Goal: Task Accomplishment & Management: Manage account settings

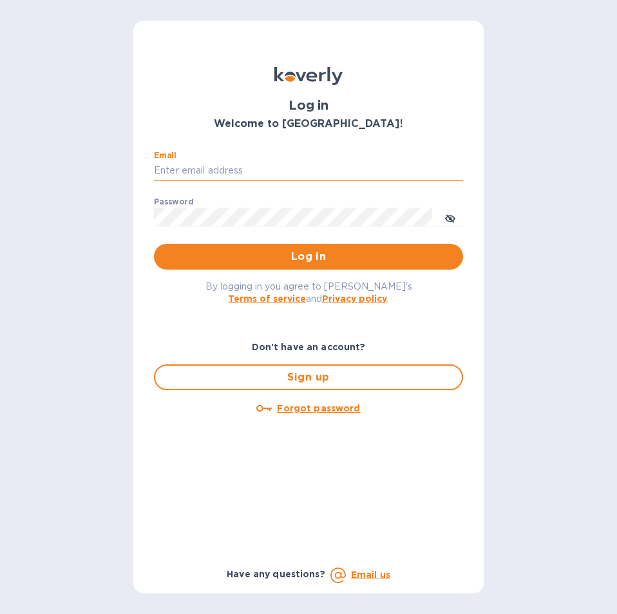
drag, startPoint x: 234, startPoint y: 166, endPoint x: 241, endPoint y: 168, distance: 7.3
click at [234, 166] on input "Email" at bounding box center [308, 170] width 309 height 19
paste input "[EMAIL_ADDRESS][DOMAIN_NAME]"
type input "[EMAIL_ADDRESS][DOMAIN_NAME]"
click at [280, 247] on button "Log in" at bounding box center [308, 257] width 309 height 26
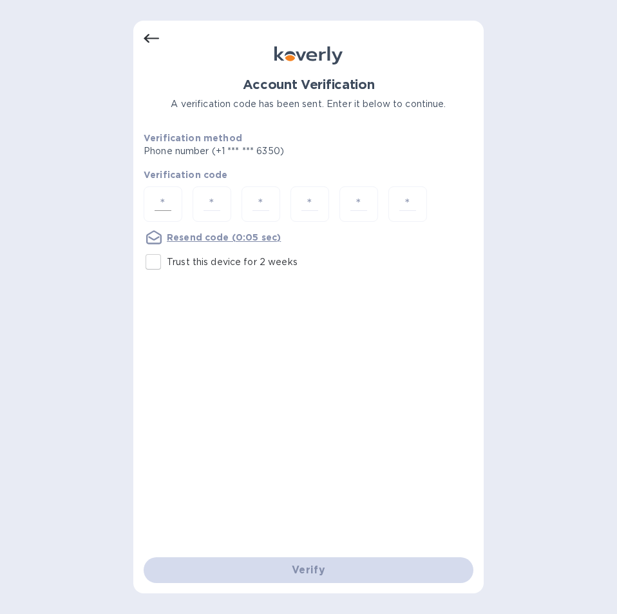
click at [168, 202] on input "number" at bounding box center [163, 204] width 27 height 24
type input "5"
type input "2"
type input "1"
type input "4"
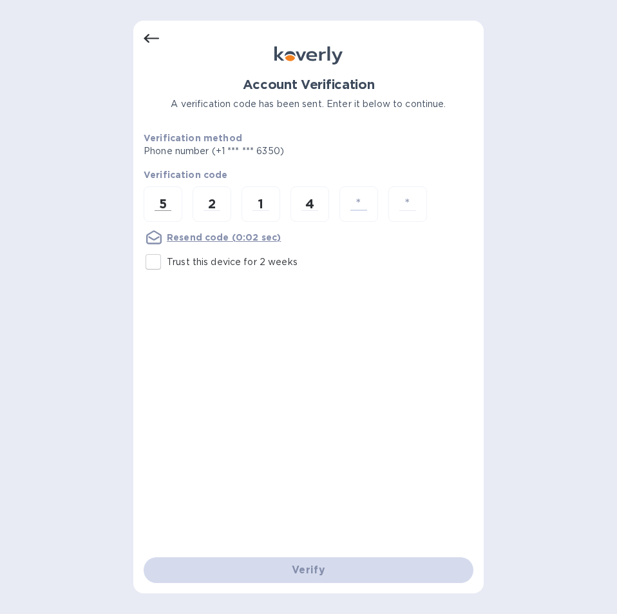
type input "7"
type input "2"
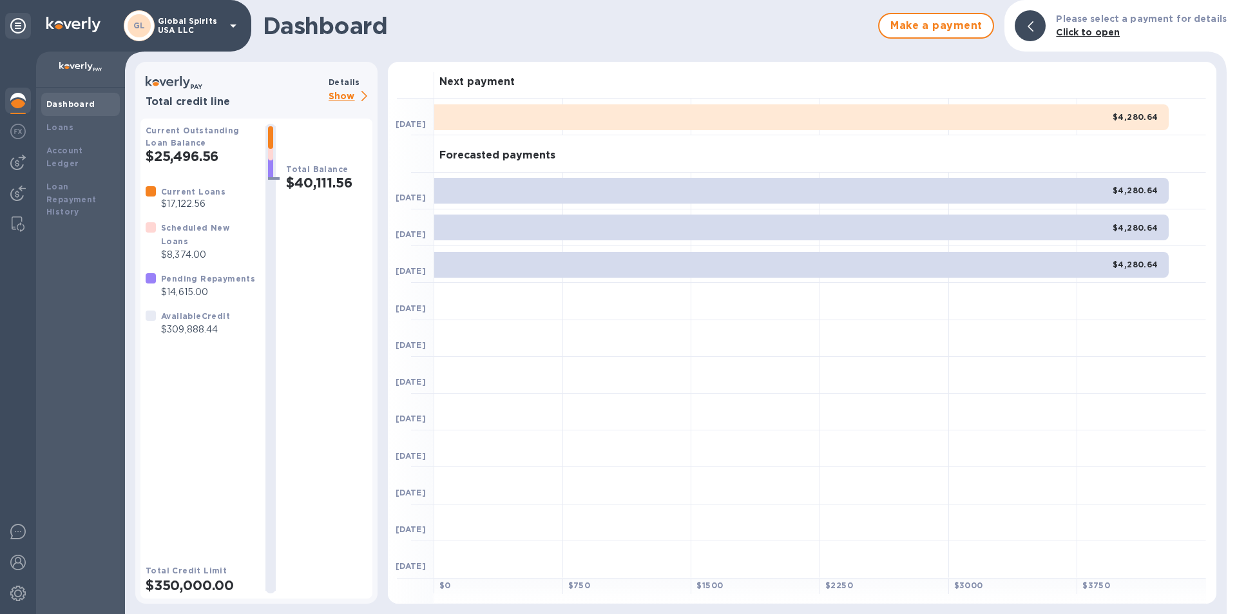
click at [338, 96] on p "Show" at bounding box center [351, 97] width 44 height 16
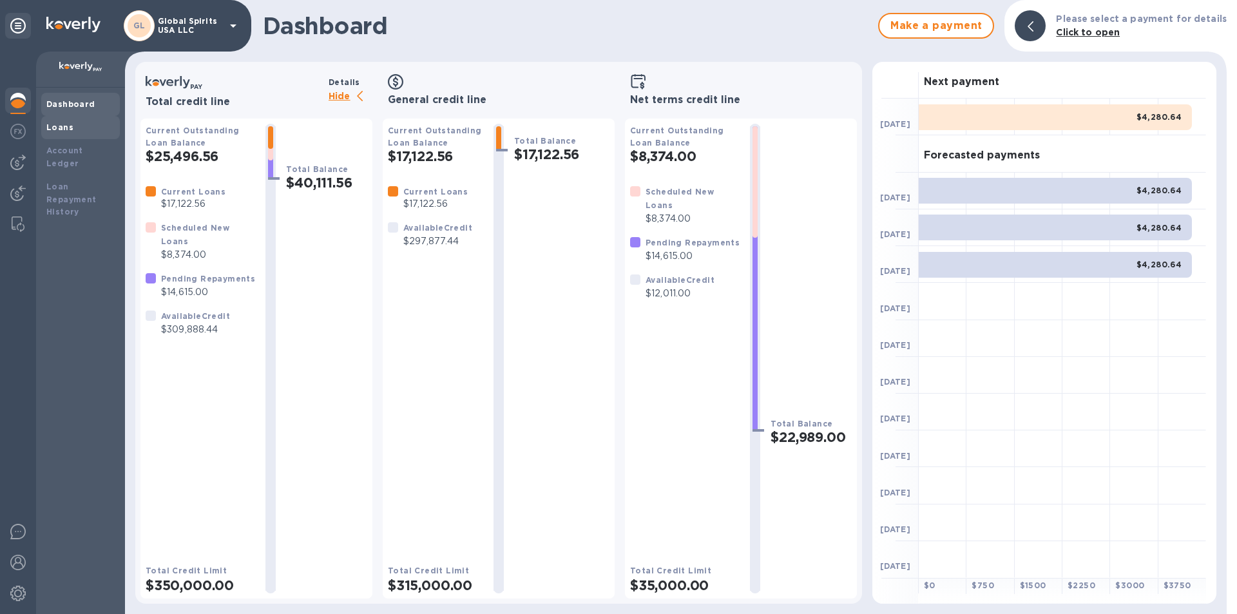
click at [76, 124] on div "Loans" at bounding box center [80, 127] width 68 height 13
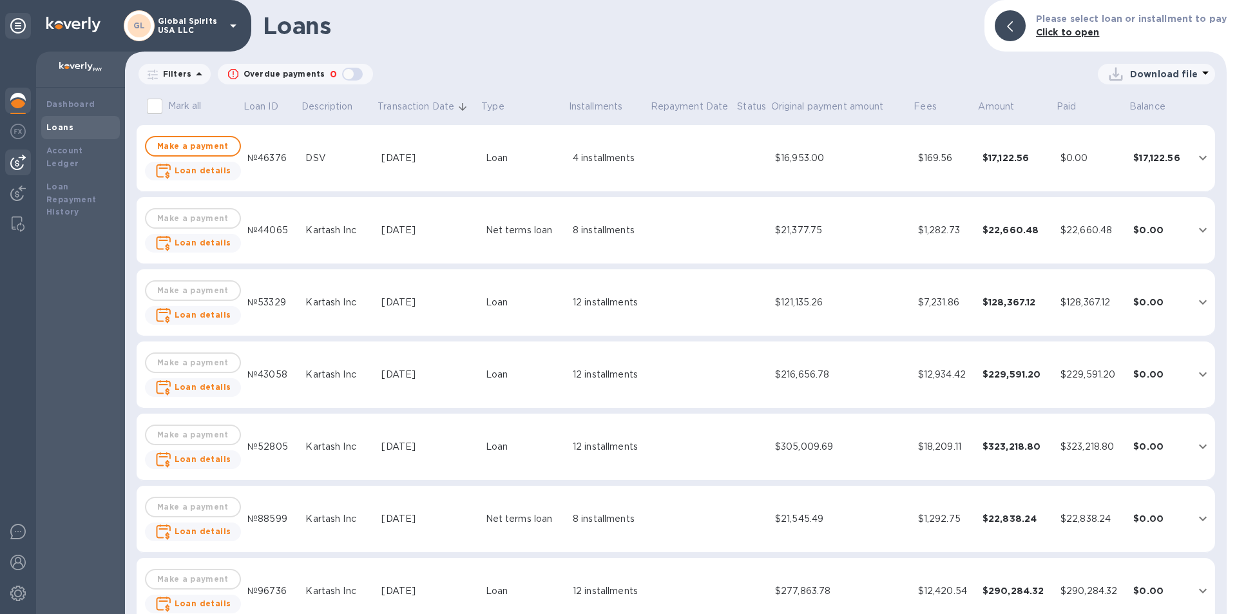
click at [9, 157] on div at bounding box center [18, 163] width 26 height 26
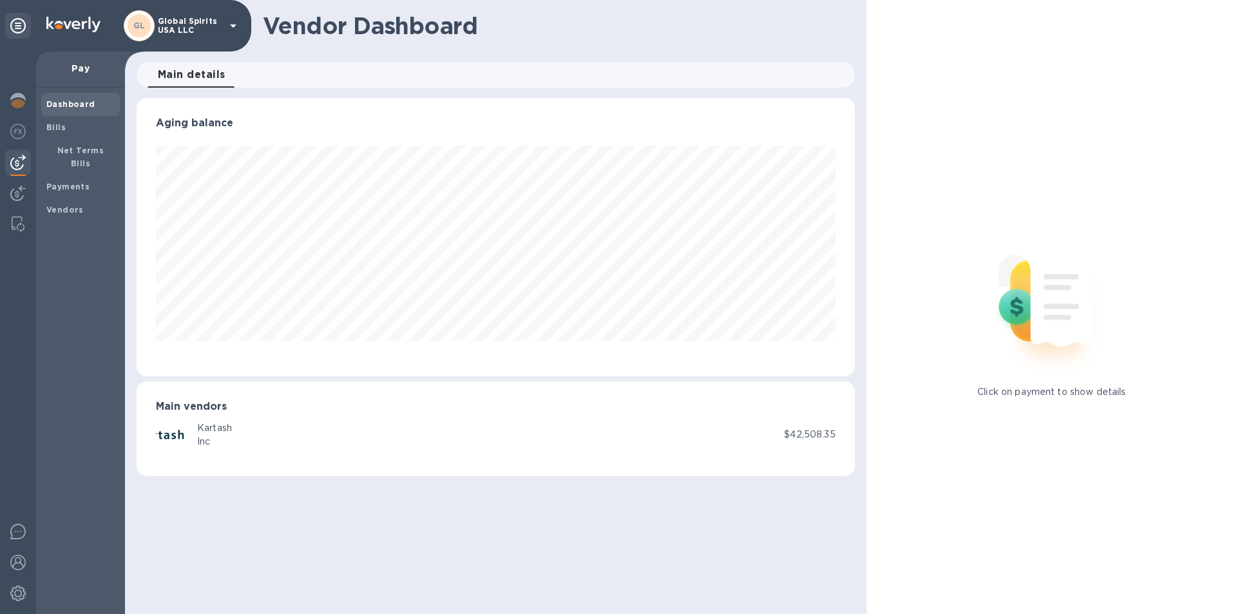
scroll to position [278, 718]
click at [53, 126] on b "Bills" at bounding box center [55, 127] width 19 height 10
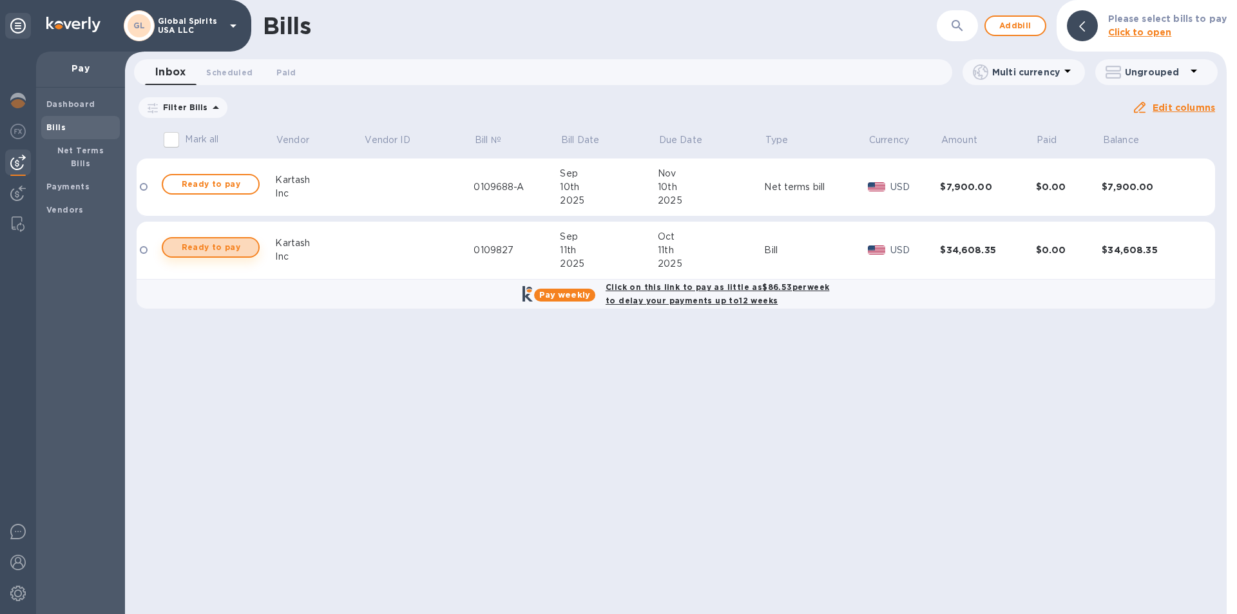
click at [189, 238] on button "Ready to pay" at bounding box center [211, 247] width 98 height 21
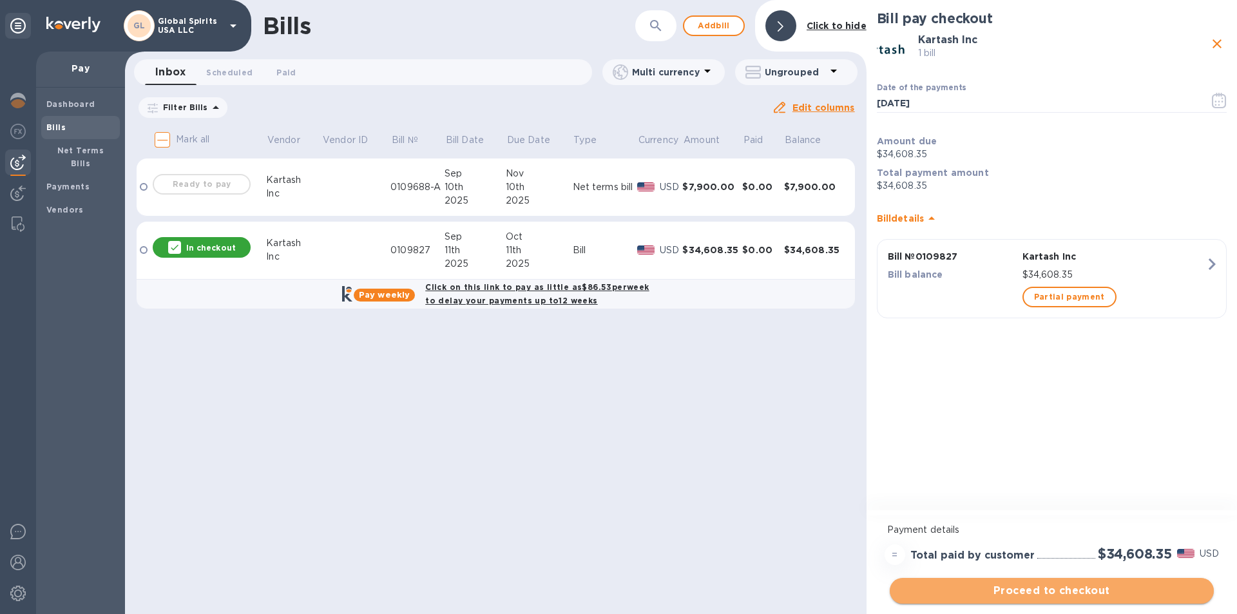
click at [617, 590] on span "Proceed to checkout" at bounding box center [1052, 590] width 304 height 15
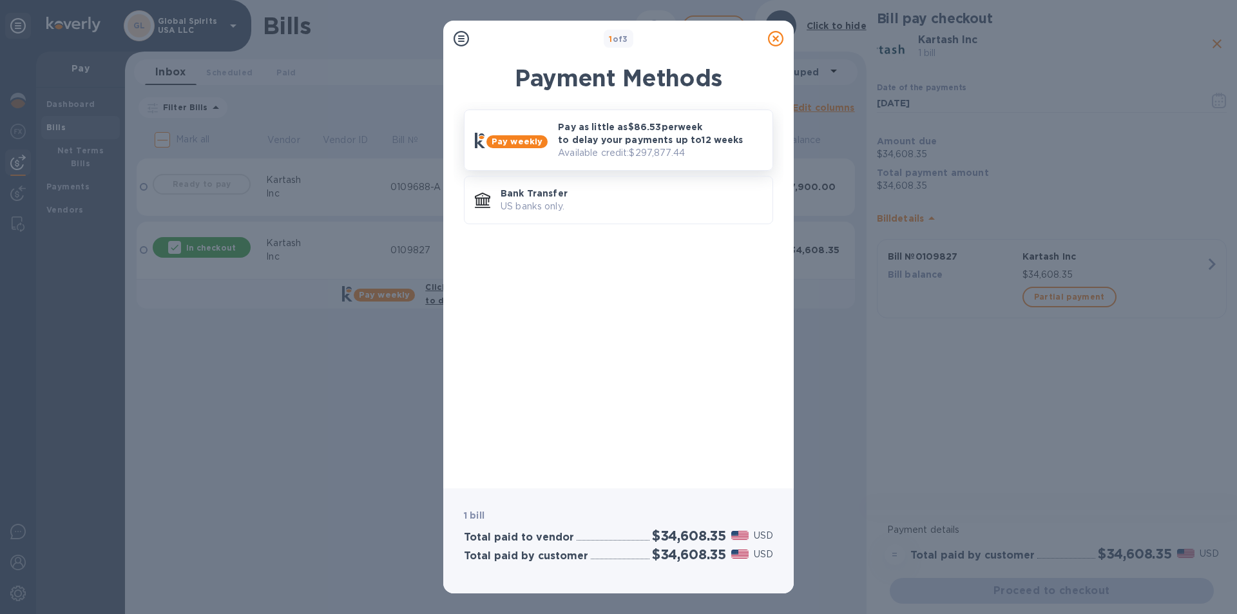
click at [597, 128] on p "Pay as little as $86.53 per week to delay your payments up to 12 weeks" at bounding box center [660, 134] width 204 height 26
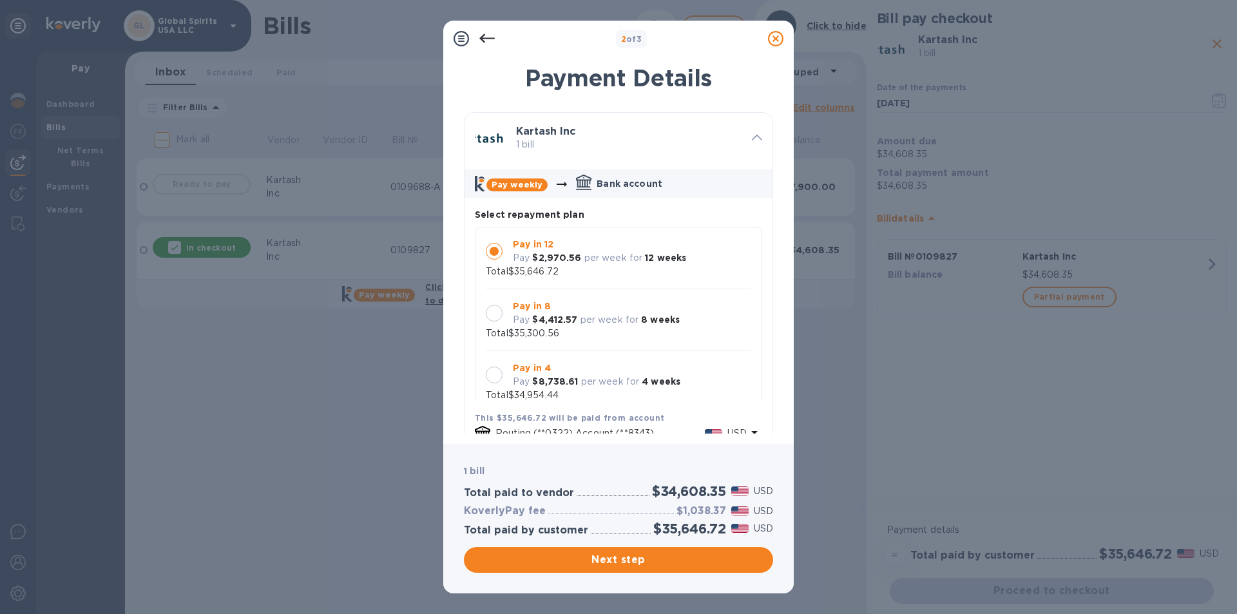
click at [503, 313] on div at bounding box center [494, 313] width 27 height 27
click at [617, 568] on button "Next step" at bounding box center [618, 560] width 309 height 26
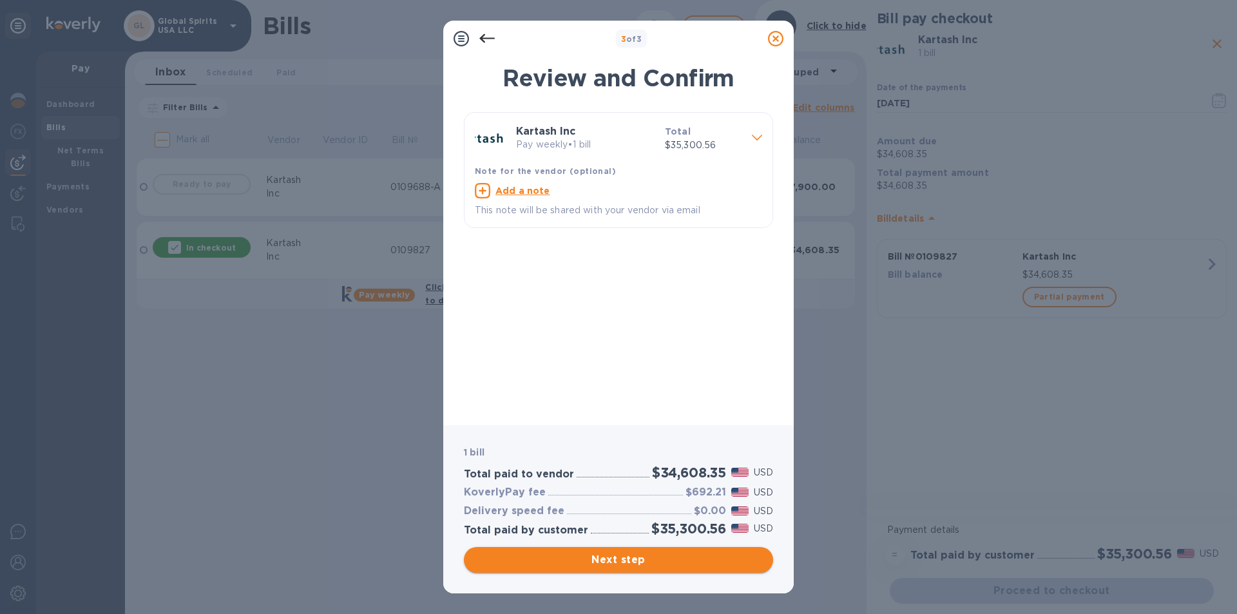
click at [617, 564] on span "Next step" at bounding box center [618, 559] width 289 height 15
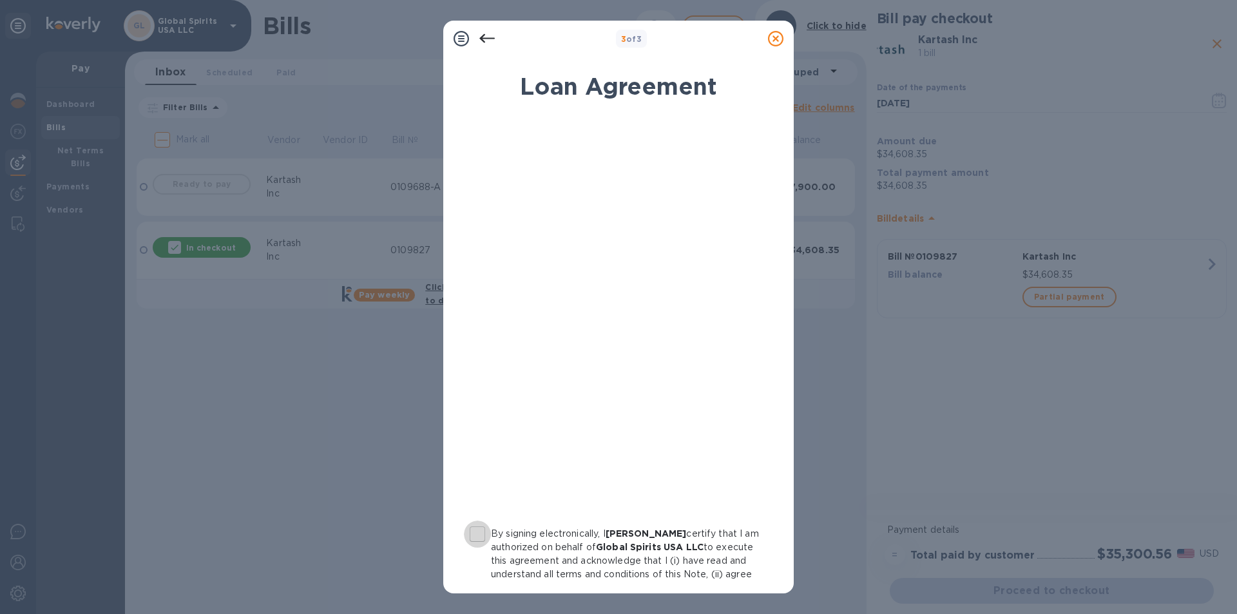
click at [483, 536] on input "By signing electronically, I Alina Rabchanka certify that I am authorized on be…" at bounding box center [477, 534] width 27 height 27
checkbox input "true"
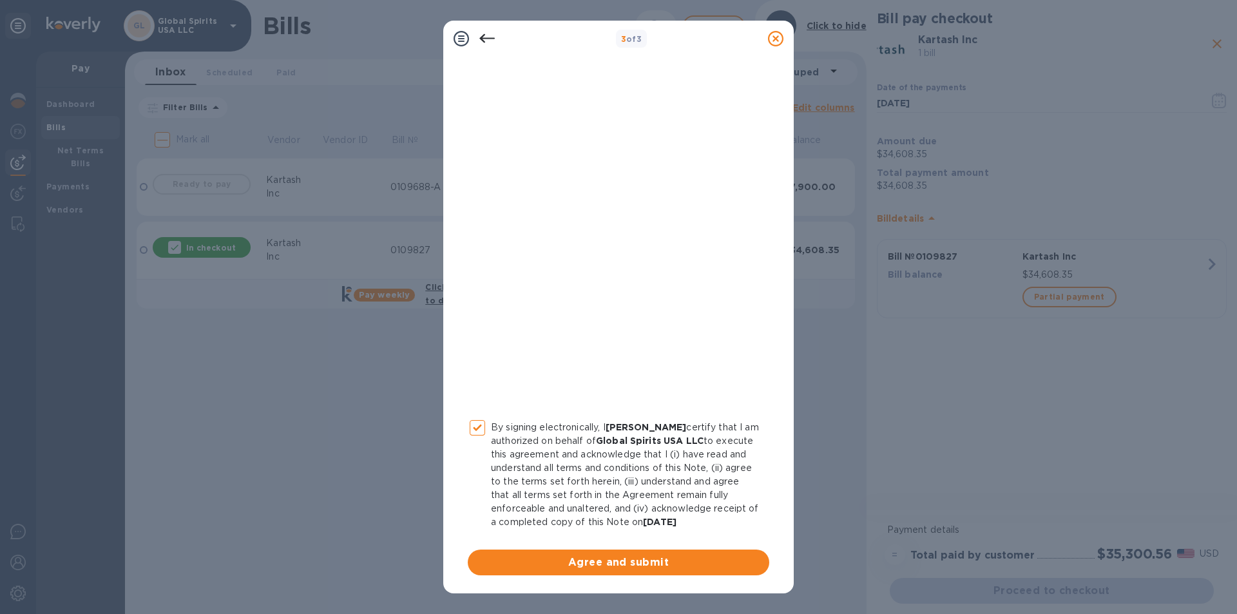
scroll to position [120, 0]
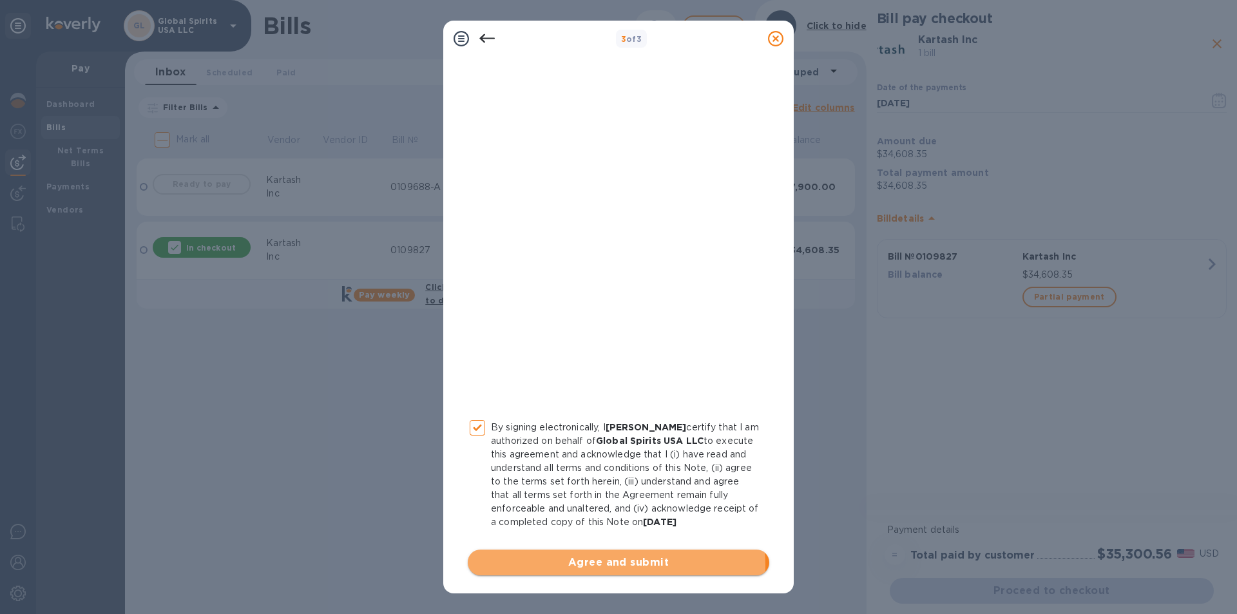
click at [605, 566] on span "Agree and submit" at bounding box center [618, 562] width 281 height 15
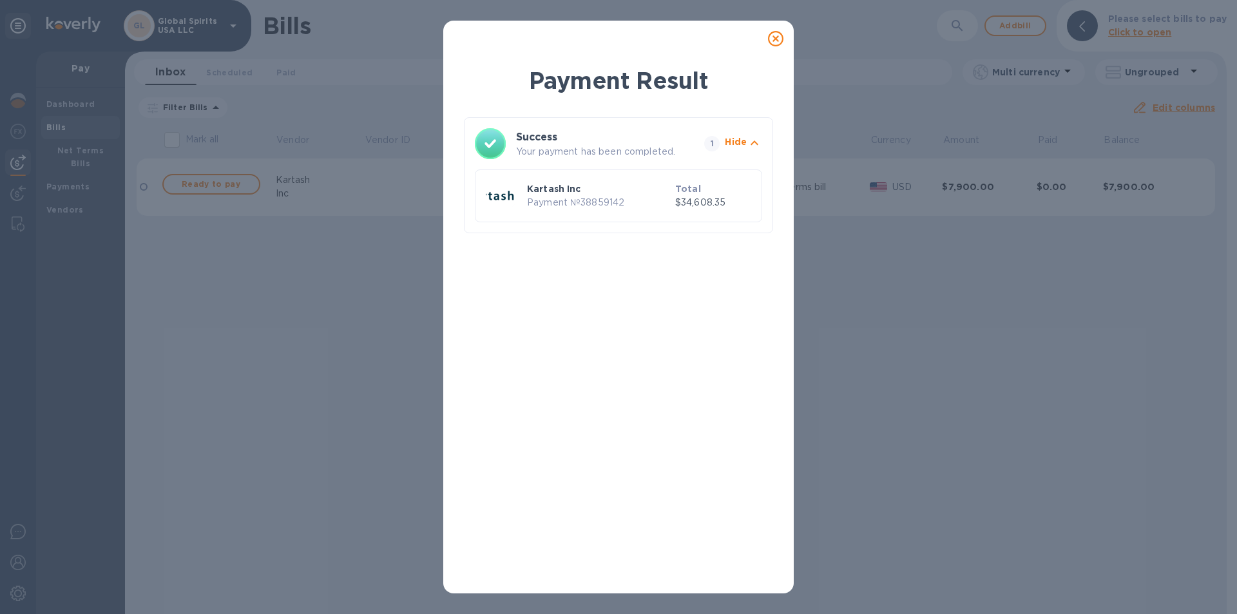
click at [617, 41] on icon at bounding box center [775, 38] width 15 height 15
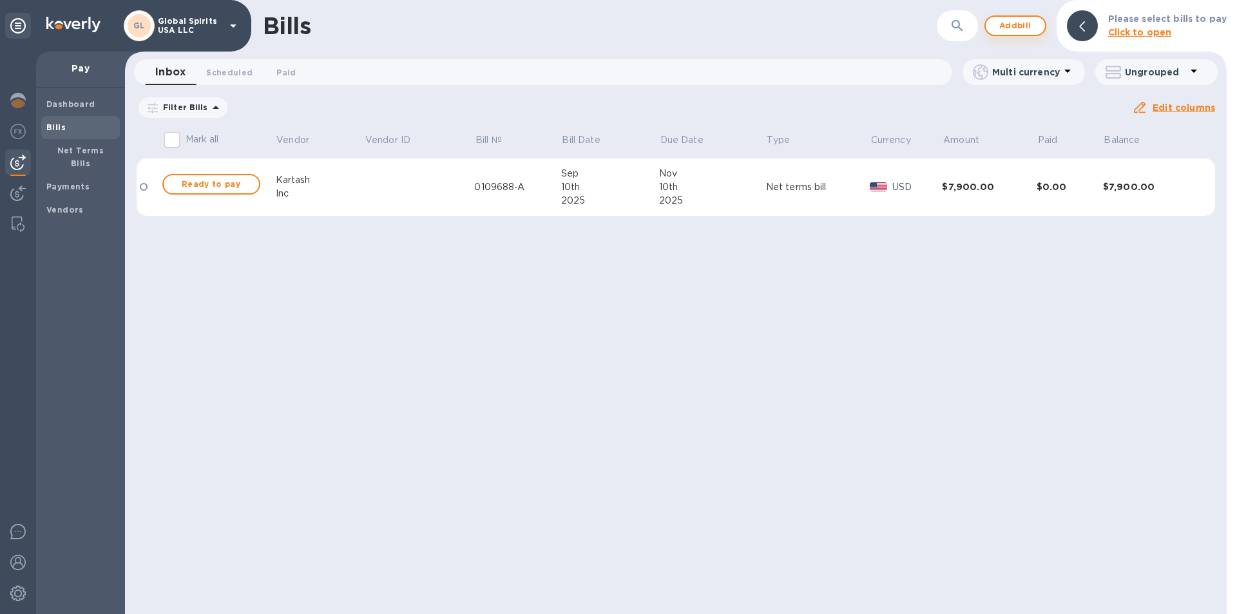
click at [617, 32] on span "Add bill" at bounding box center [1015, 25] width 39 height 15
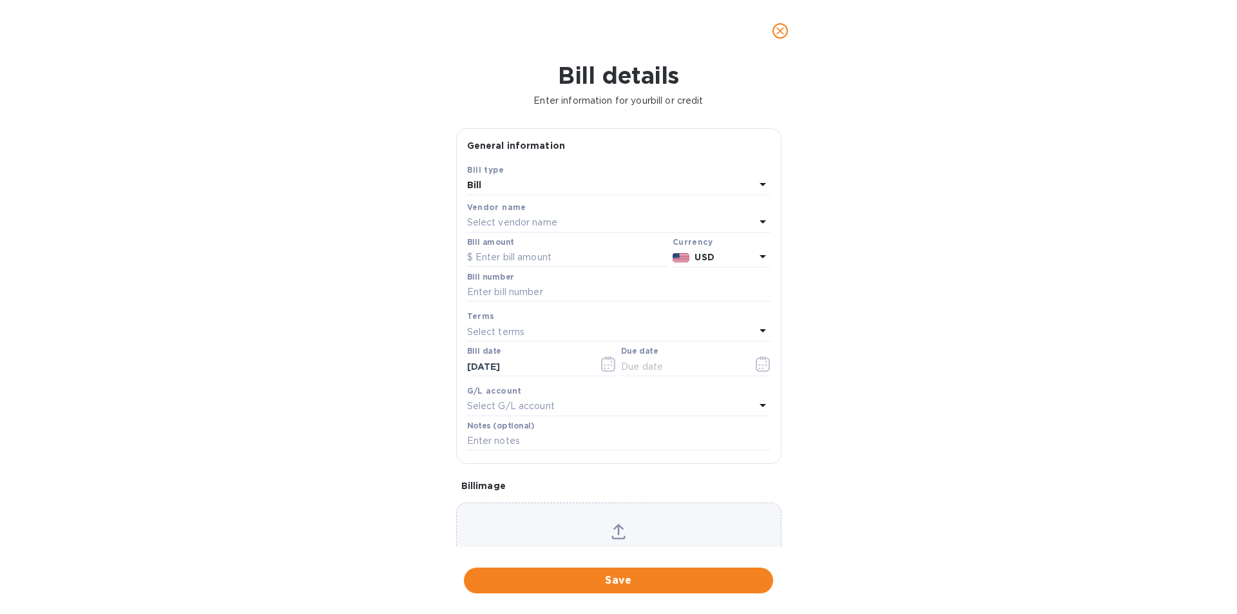
click at [581, 186] on div "Bill" at bounding box center [611, 186] width 288 height 18
click at [510, 215] on p "Bill" at bounding box center [614, 216] width 273 height 14
click at [491, 219] on p "Select vendor name" at bounding box center [512, 223] width 90 height 14
click at [495, 291] on p "DSV" at bounding box center [614, 296] width 273 height 14
click at [501, 261] on input "text" at bounding box center [567, 257] width 200 height 19
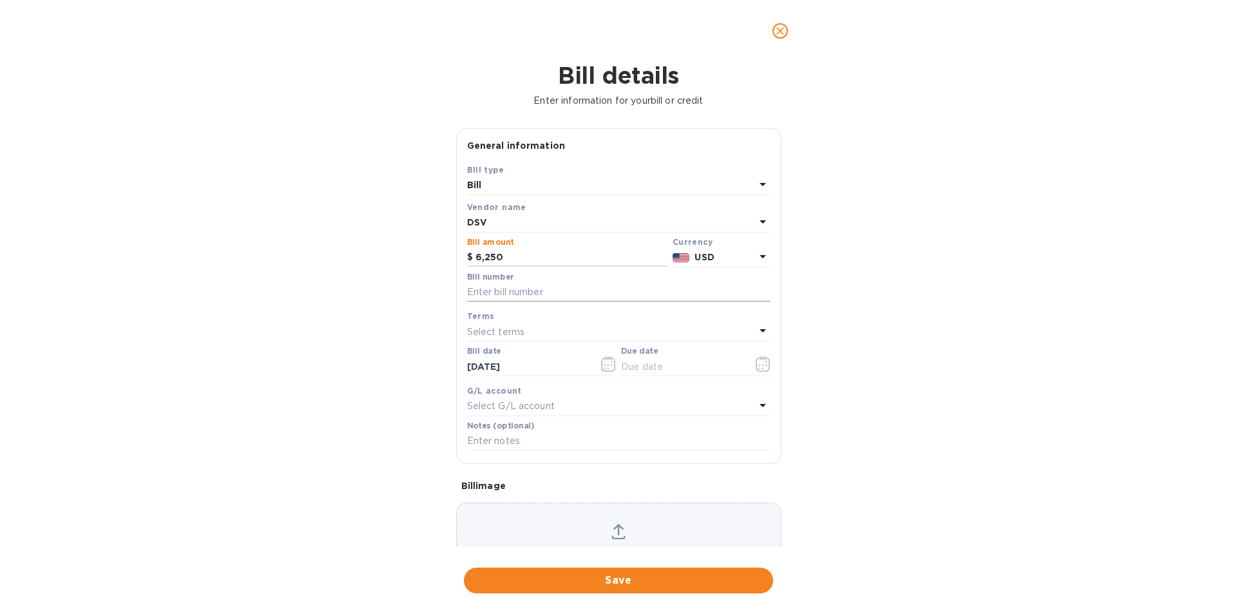
type input "6,250"
click at [506, 297] on input "text" at bounding box center [619, 292] width 304 height 19
type input "4966"
click at [617, 362] on icon "button" at bounding box center [763, 363] width 15 height 15
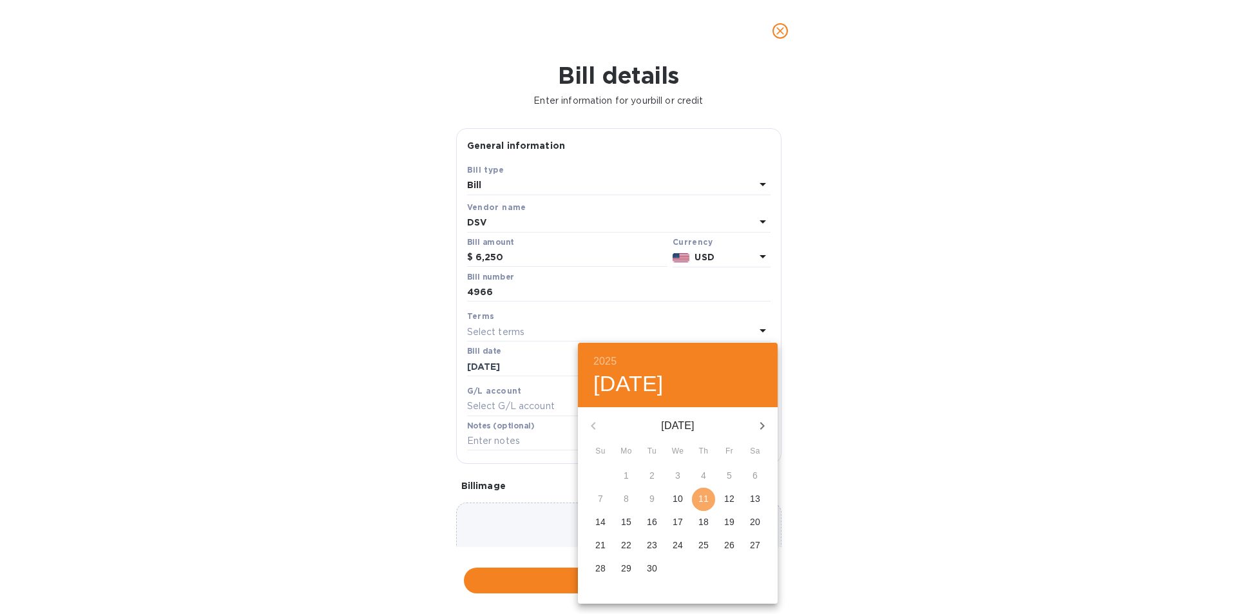
click at [617, 496] on p "11" at bounding box center [704, 498] width 10 height 13
type input "09/11/2025"
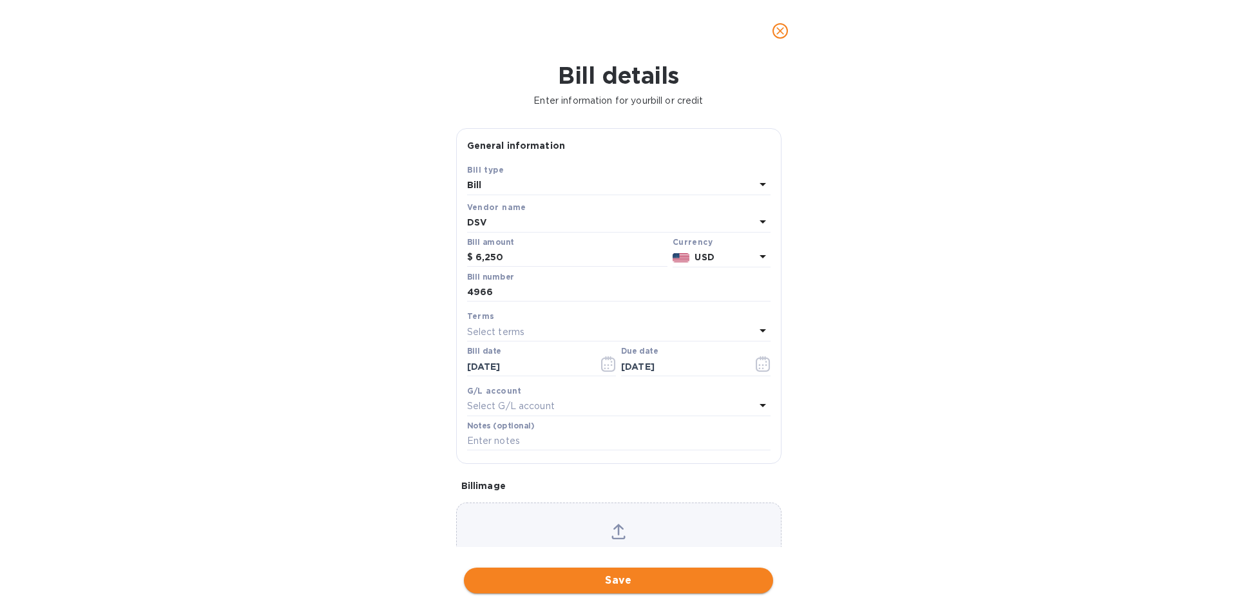
click at [607, 580] on span "Save" at bounding box center [618, 580] width 289 height 15
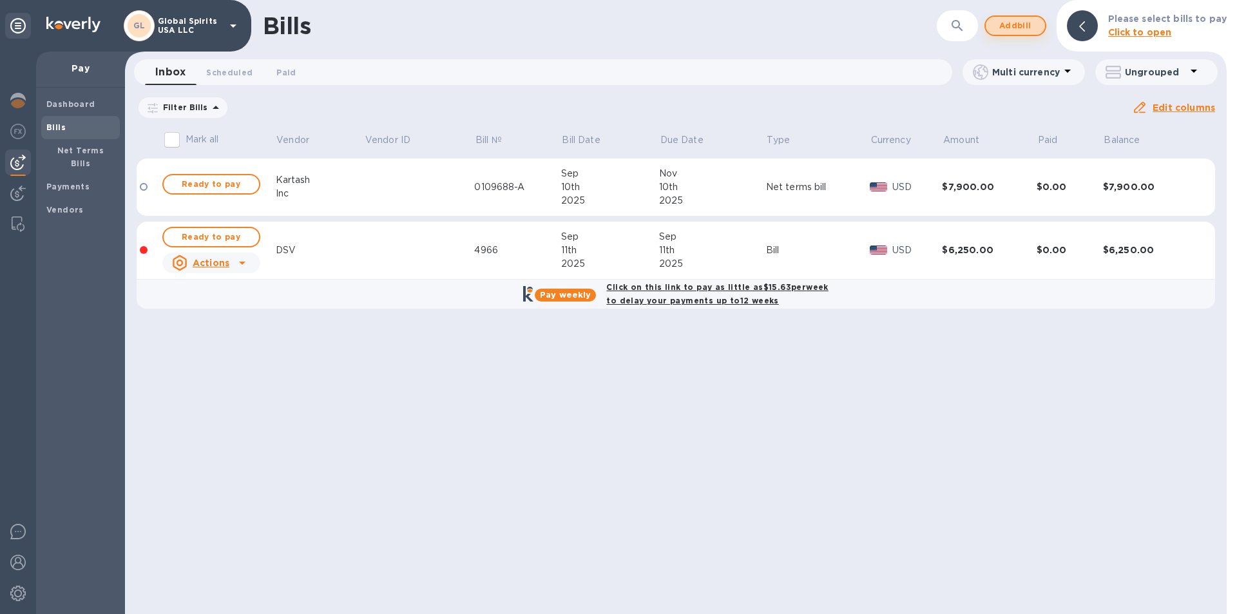
click at [617, 24] on span "Add bill" at bounding box center [1015, 25] width 39 height 15
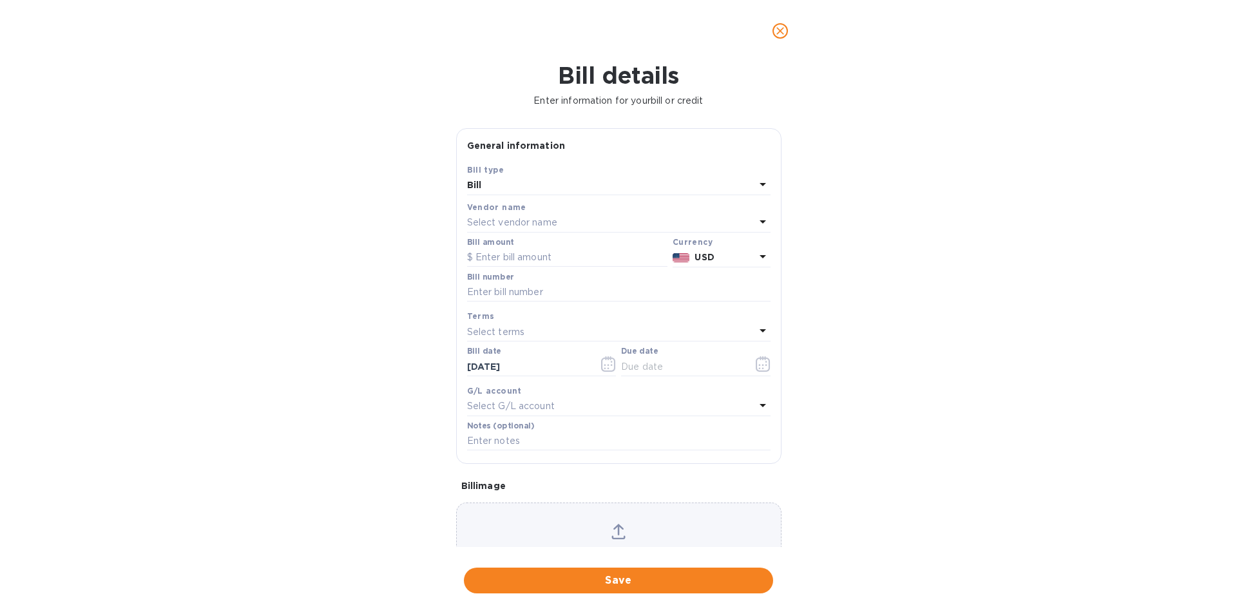
click at [565, 215] on div "Select vendor name" at bounding box center [611, 223] width 288 height 18
click at [490, 289] on p "DSV" at bounding box center [614, 296] width 273 height 14
click at [496, 258] on input "text" at bounding box center [567, 257] width 200 height 19
type input "4,310"
click at [550, 277] on div "Bill number" at bounding box center [619, 288] width 304 height 30
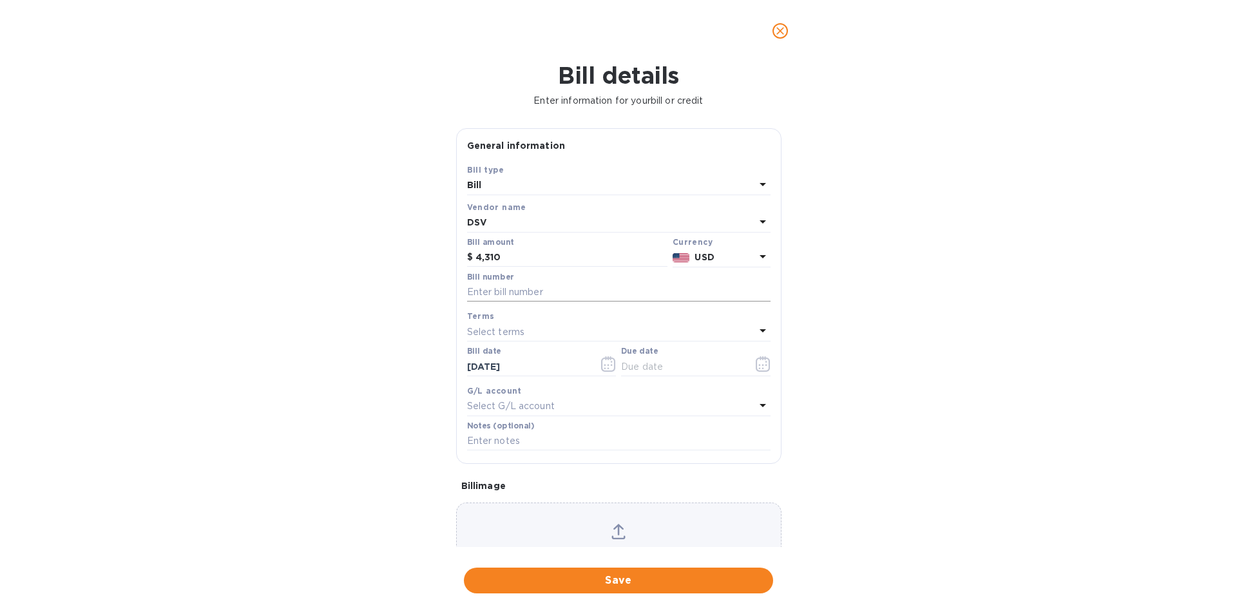
click at [529, 300] on input "text" at bounding box center [619, 292] width 304 height 19
type input "6598"
click at [617, 367] on icon "button" at bounding box center [763, 363] width 15 height 15
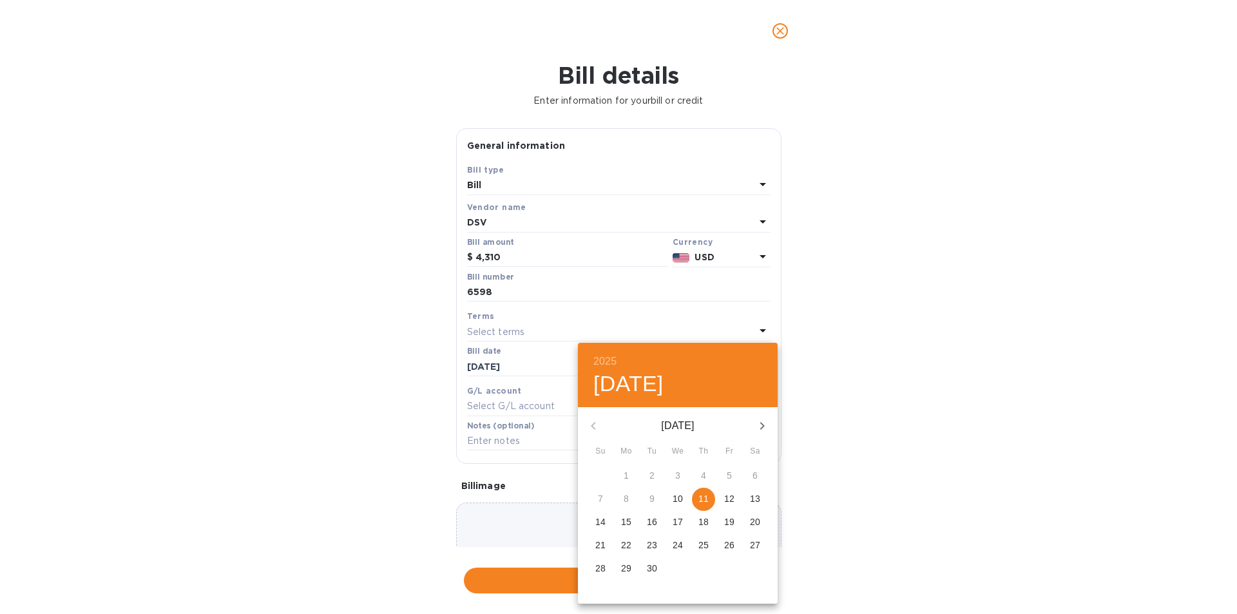
click at [617, 499] on p "11" at bounding box center [704, 498] width 10 height 13
type input "09/11/2025"
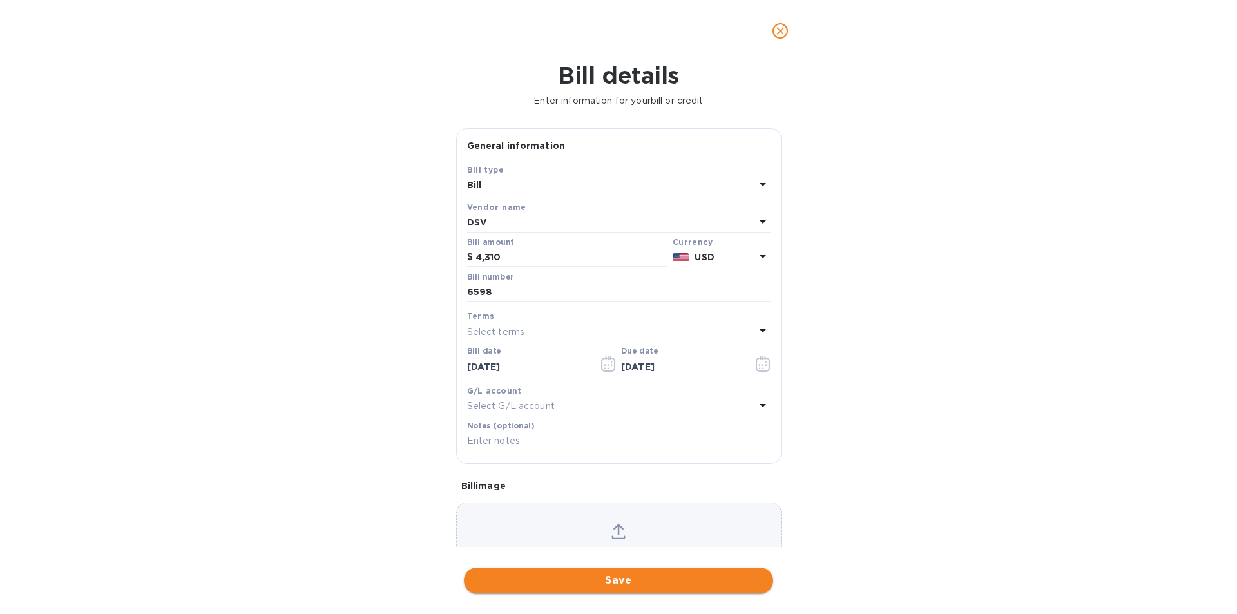
click at [590, 579] on span "Save" at bounding box center [618, 580] width 289 height 15
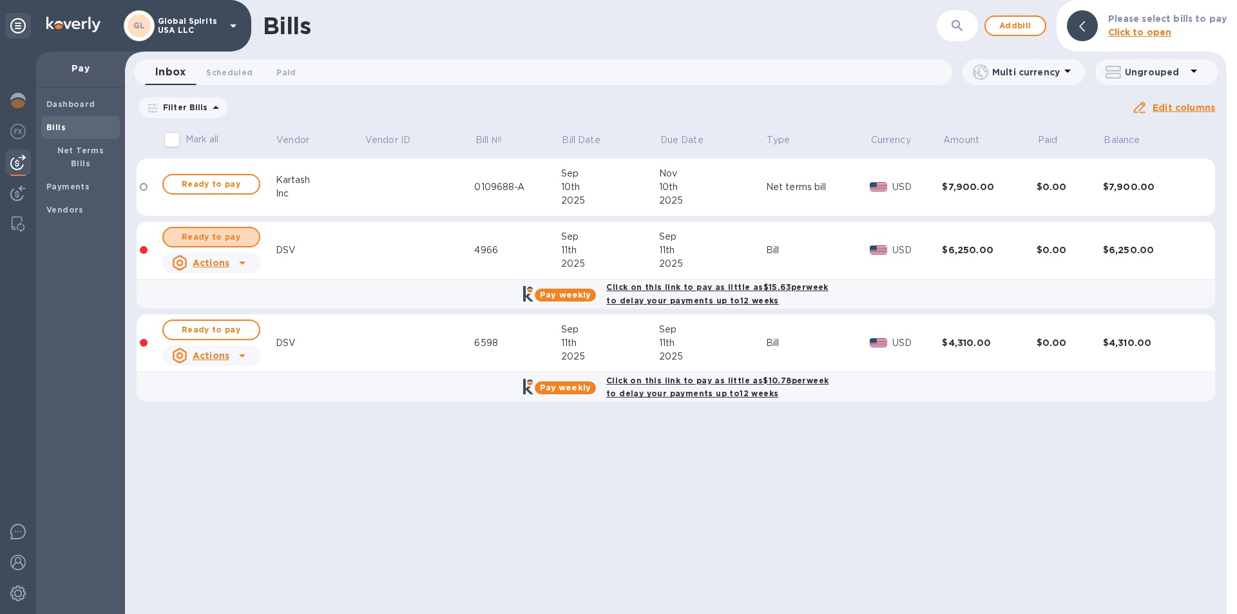
click at [188, 241] on span "Ready to pay" at bounding box center [211, 236] width 75 height 15
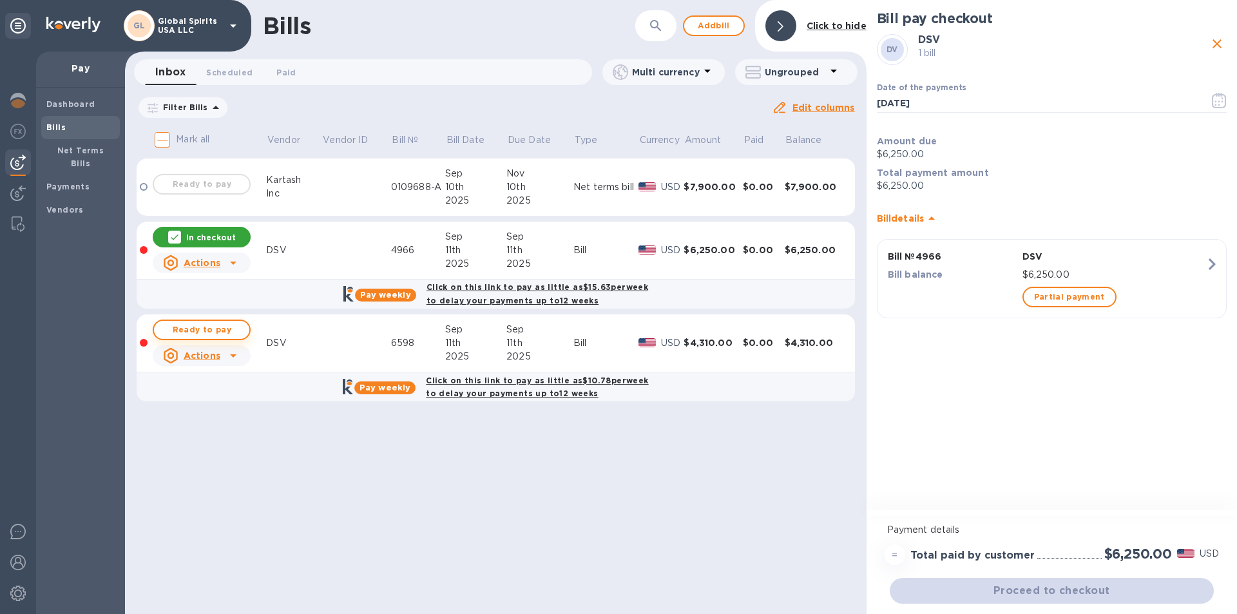
click at [188, 325] on span "Ready to pay" at bounding box center [201, 329] width 75 height 15
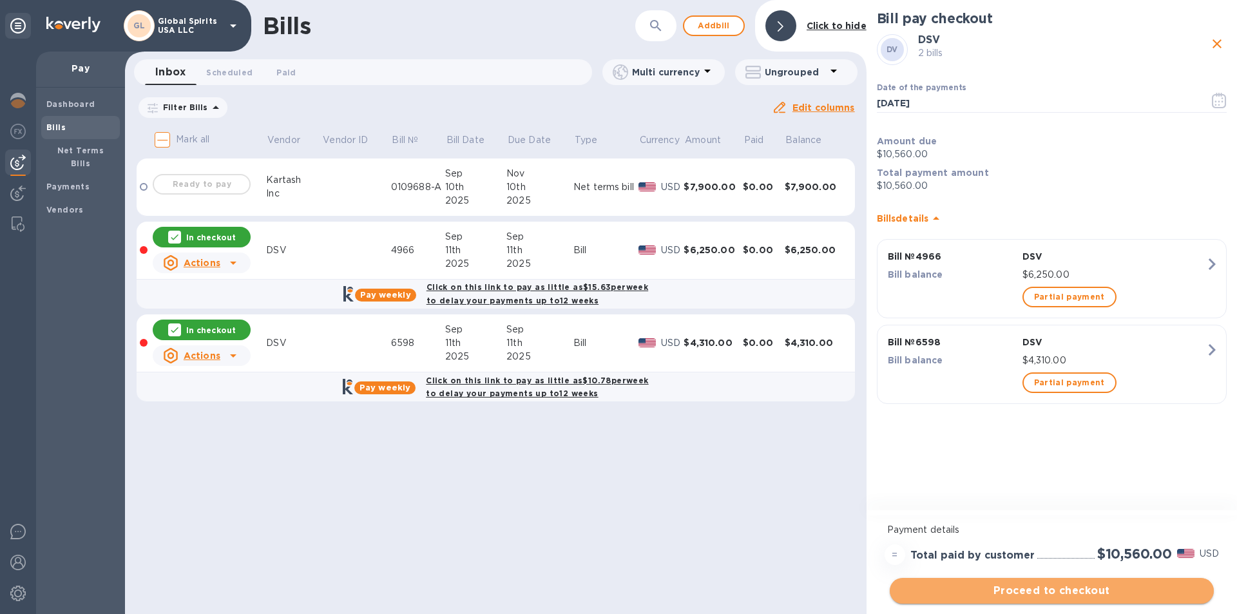
click at [617, 588] on span "Proceed to checkout" at bounding box center [1052, 590] width 304 height 15
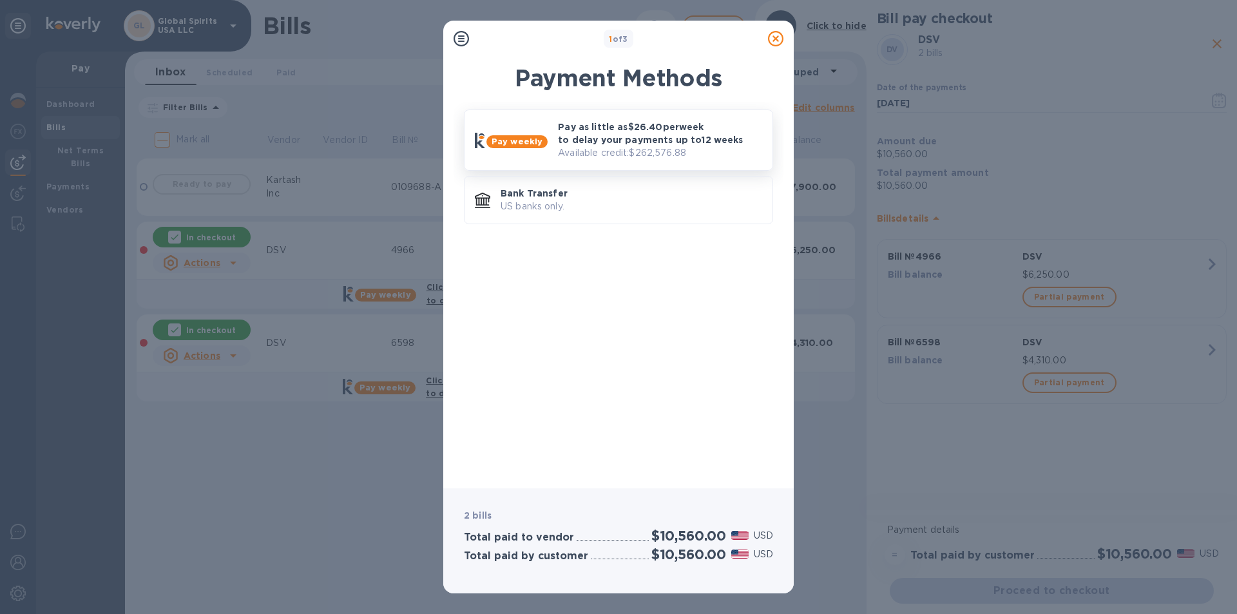
click at [591, 138] on p "Pay as little as $26.40 per week to delay your payments up to 12 weeks" at bounding box center [660, 134] width 204 height 26
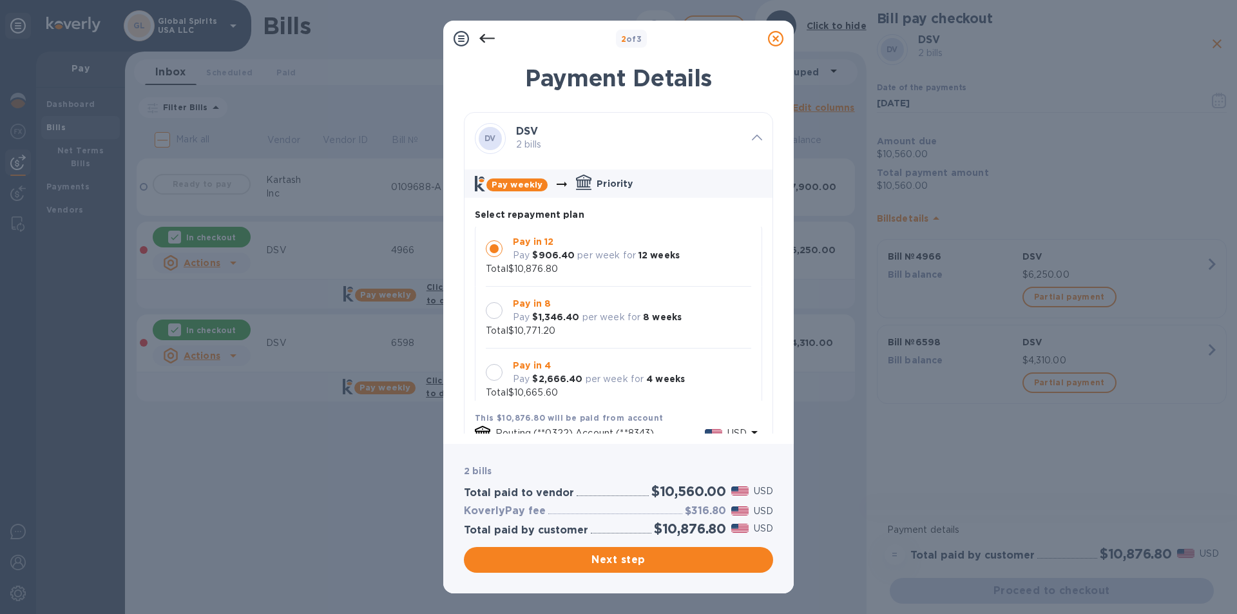
scroll to position [0, 0]
click at [498, 316] on div at bounding box center [494, 313] width 17 height 17
click at [594, 554] on span "Next step" at bounding box center [618, 559] width 289 height 15
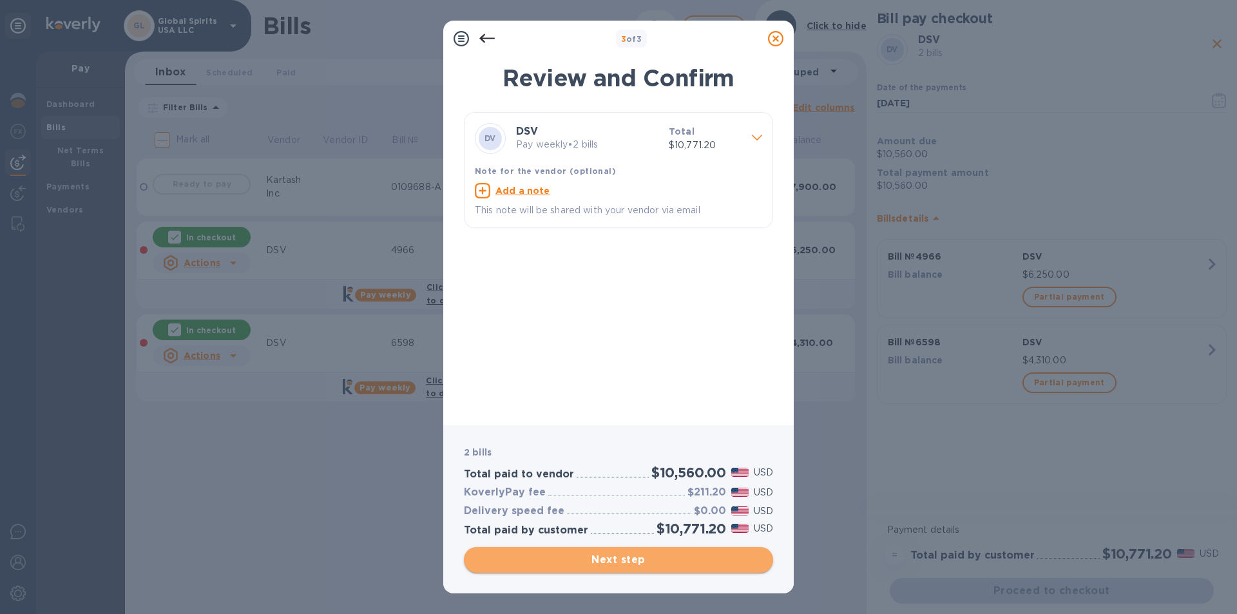
click at [616, 565] on span "Next step" at bounding box center [618, 559] width 289 height 15
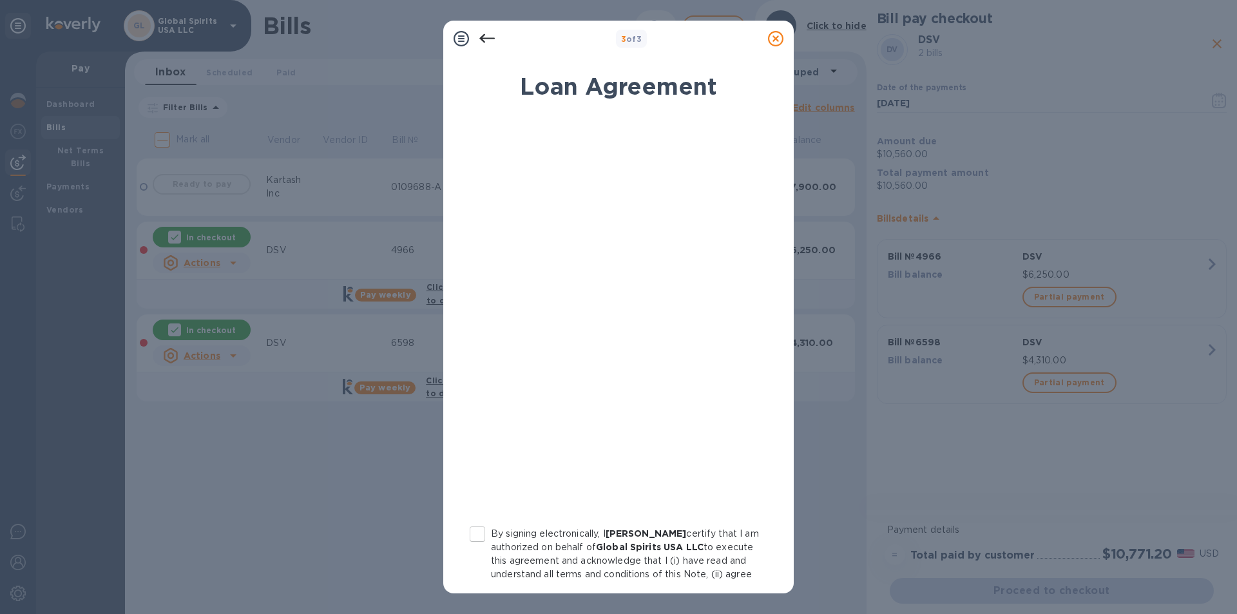
drag, startPoint x: 480, startPoint y: 533, endPoint x: 565, endPoint y: 512, distance: 87.1
click at [481, 533] on input "By signing electronically, I Alina Rabchanka certify that I am authorized on be…" at bounding box center [477, 534] width 27 height 27
checkbox input "true"
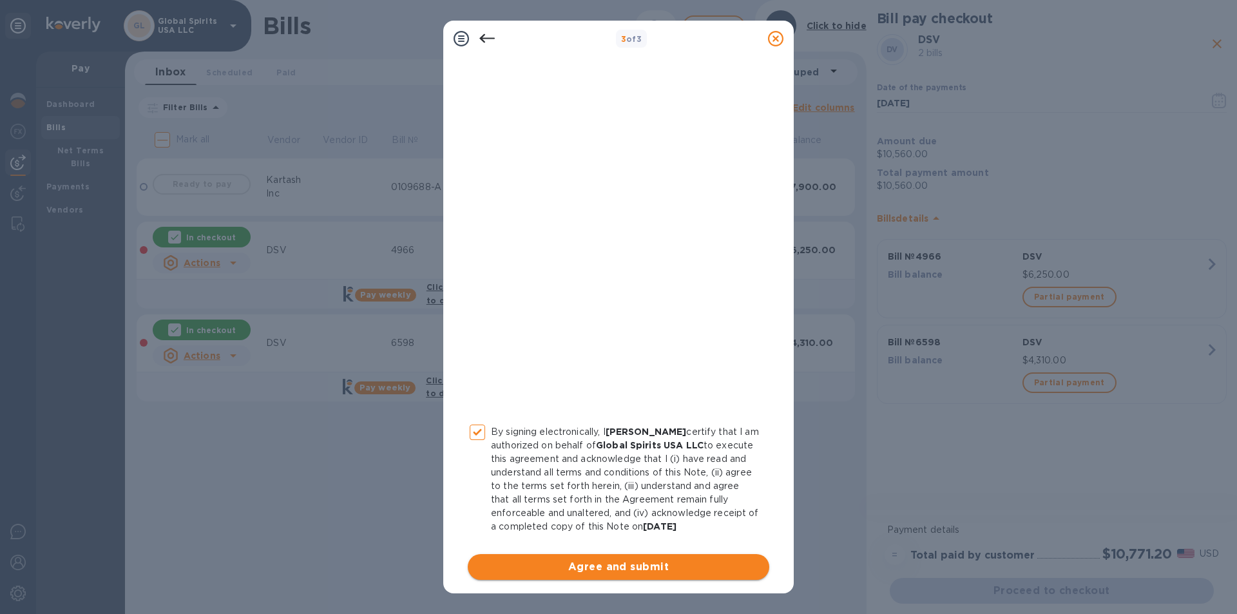
scroll to position [120, 0]
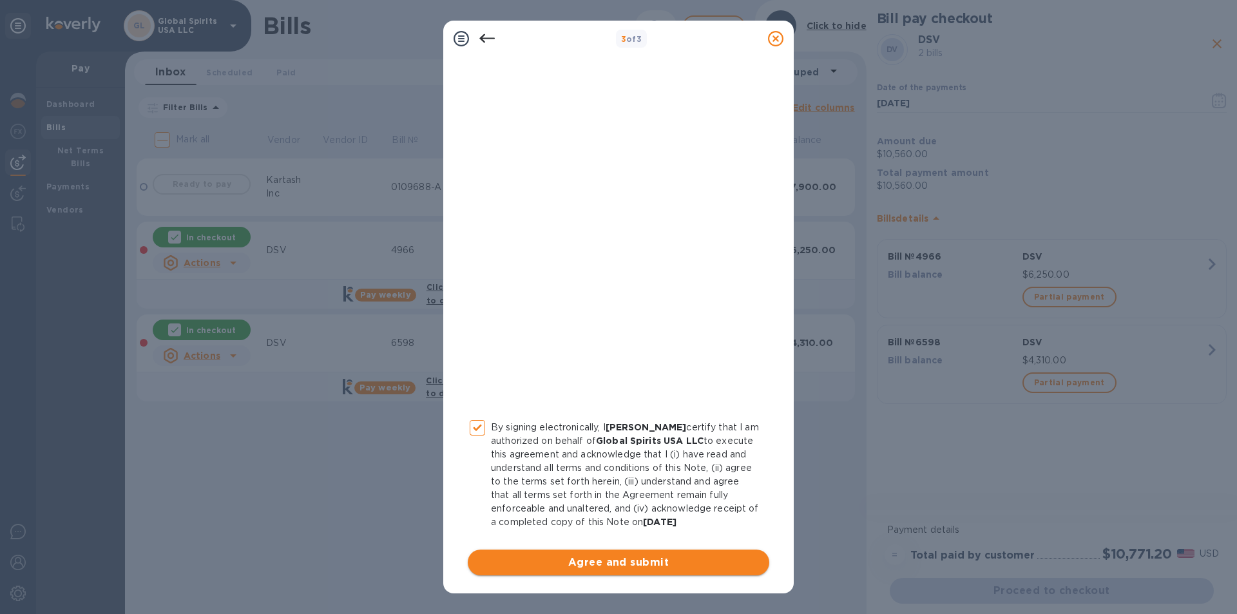
click at [561, 559] on span "Agree and submit" at bounding box center [618, 562] width 281 height 15
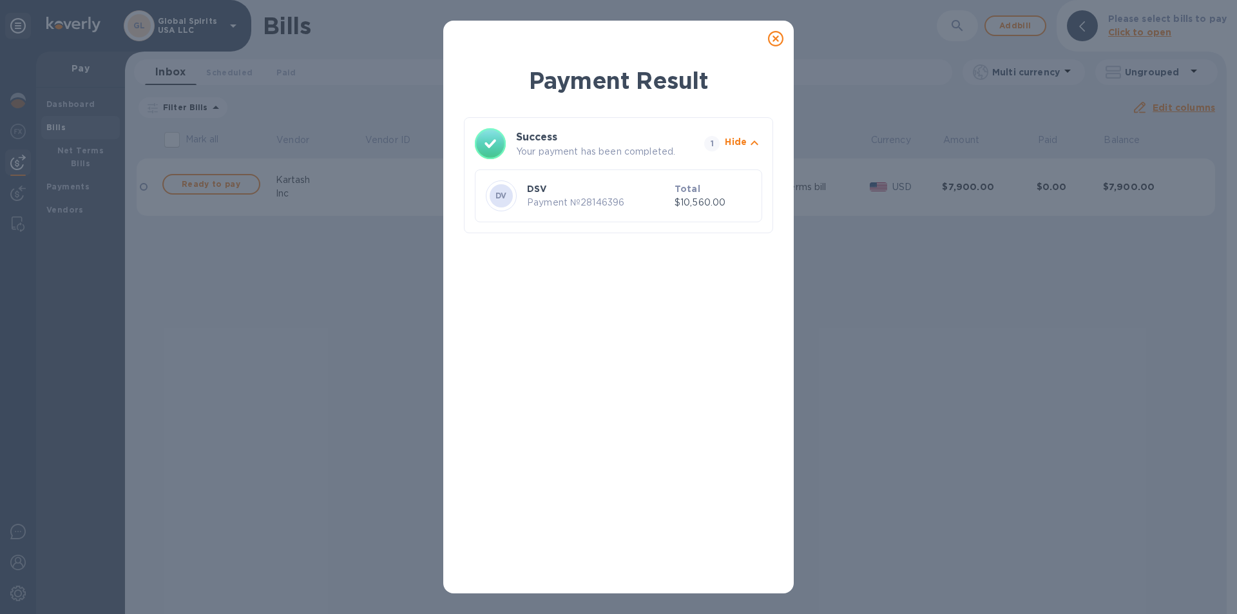
click at [617, 39] on icon at bounding box center [775, 38] width 15 height 15
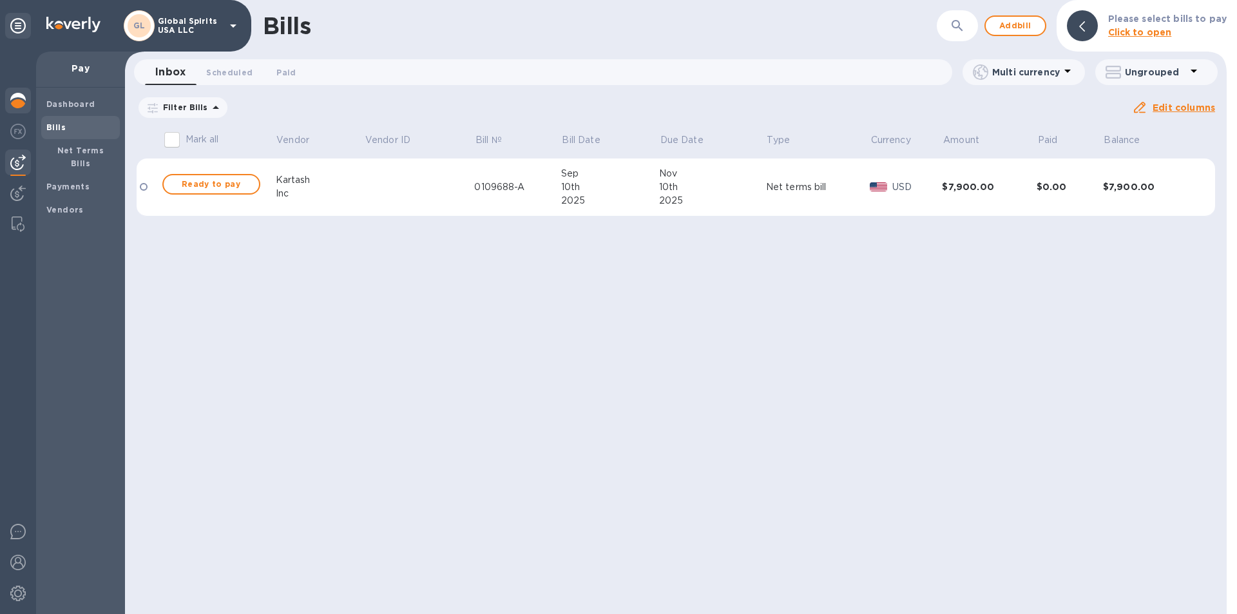
click at [24, 97] on img at bounding box center [17, 100] width 15 height 15
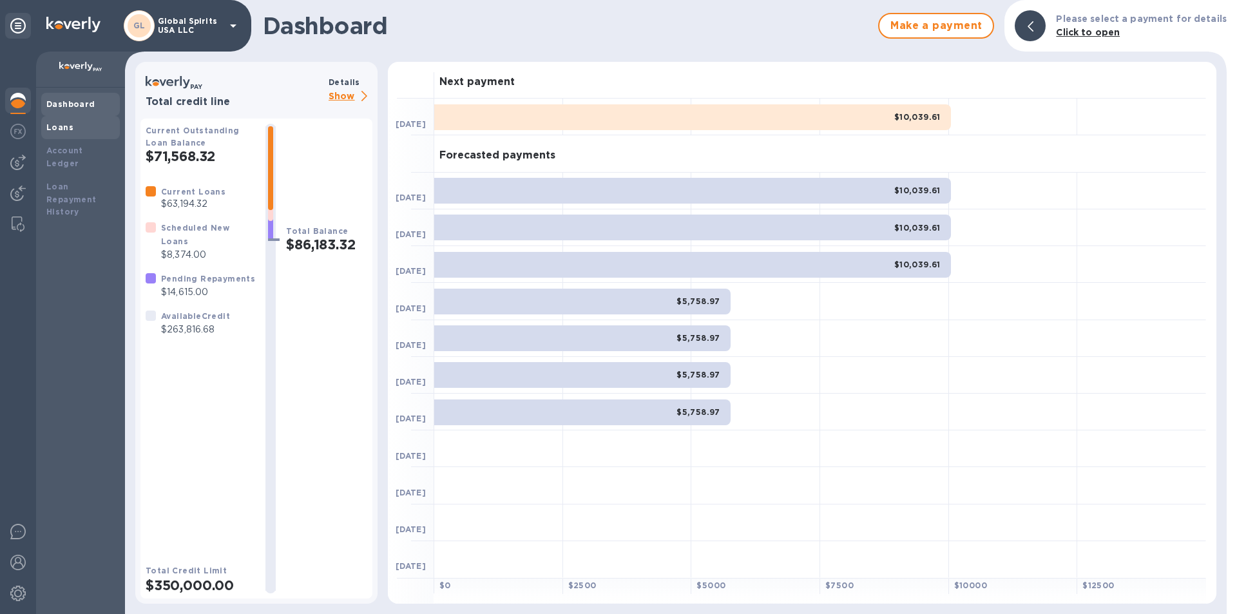
click at [71, 127] on div "Loans" at bounding box center [80, 127] width 68 height 13
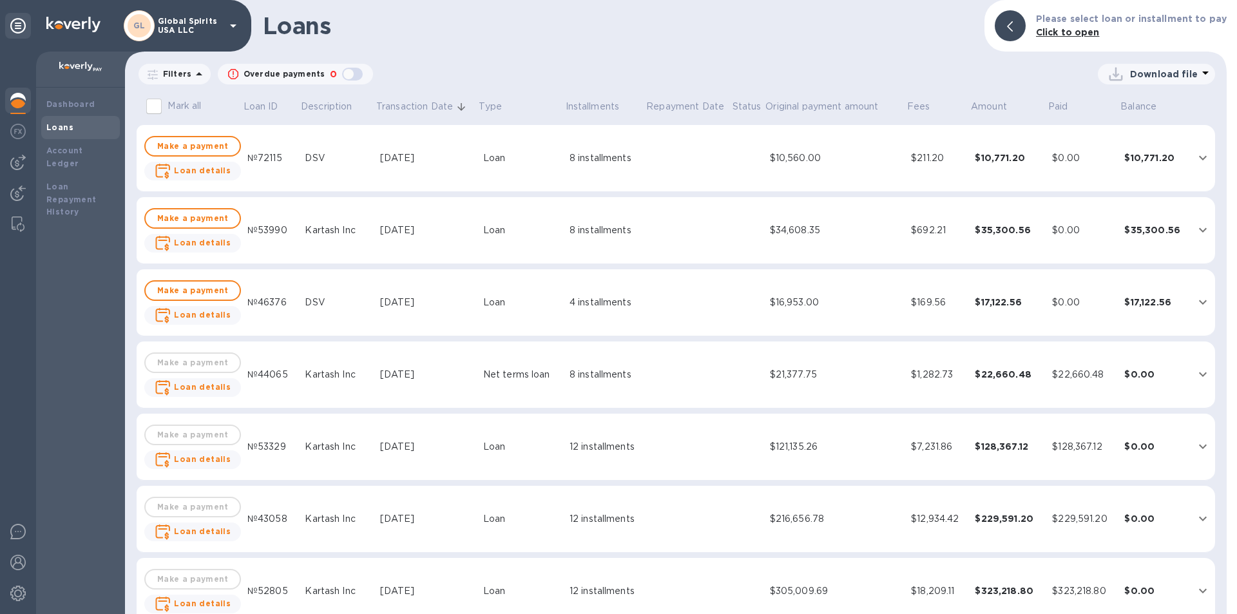
click at [177, 79] on p "Filters" at bounding box center [175, 73] width 34 height 11
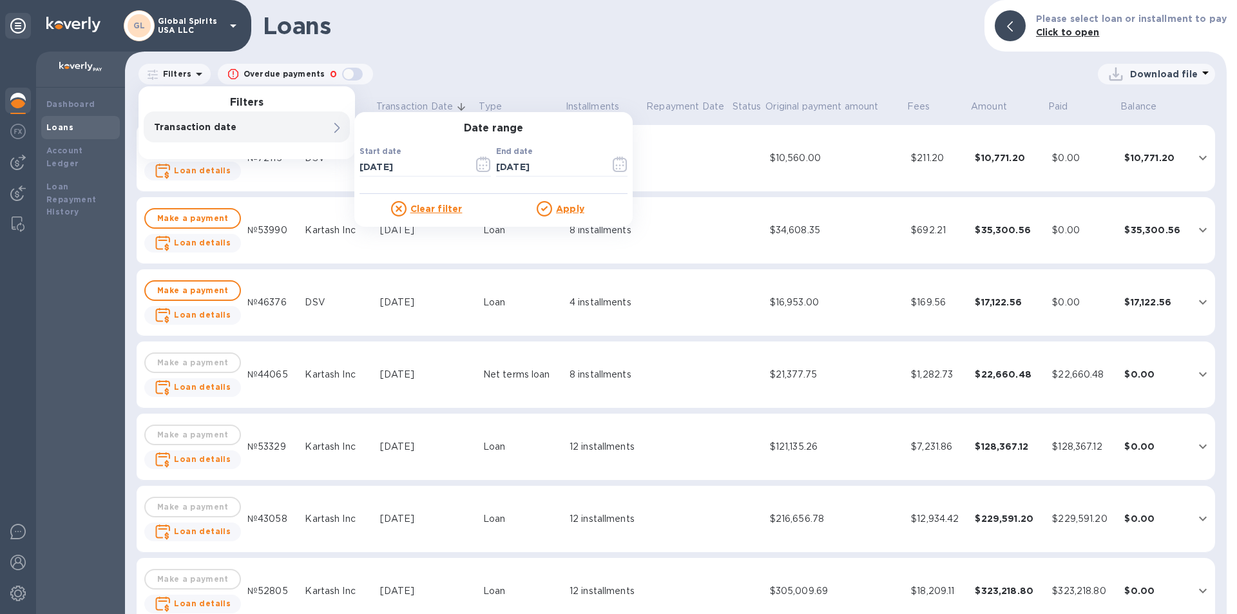
click at [209, 126] on p "Transaction date" at bounding box center [225, 127] width 142 height 13
click at [481, 163] on icon "button" at bounding box center [483, 164] width 15 height 15
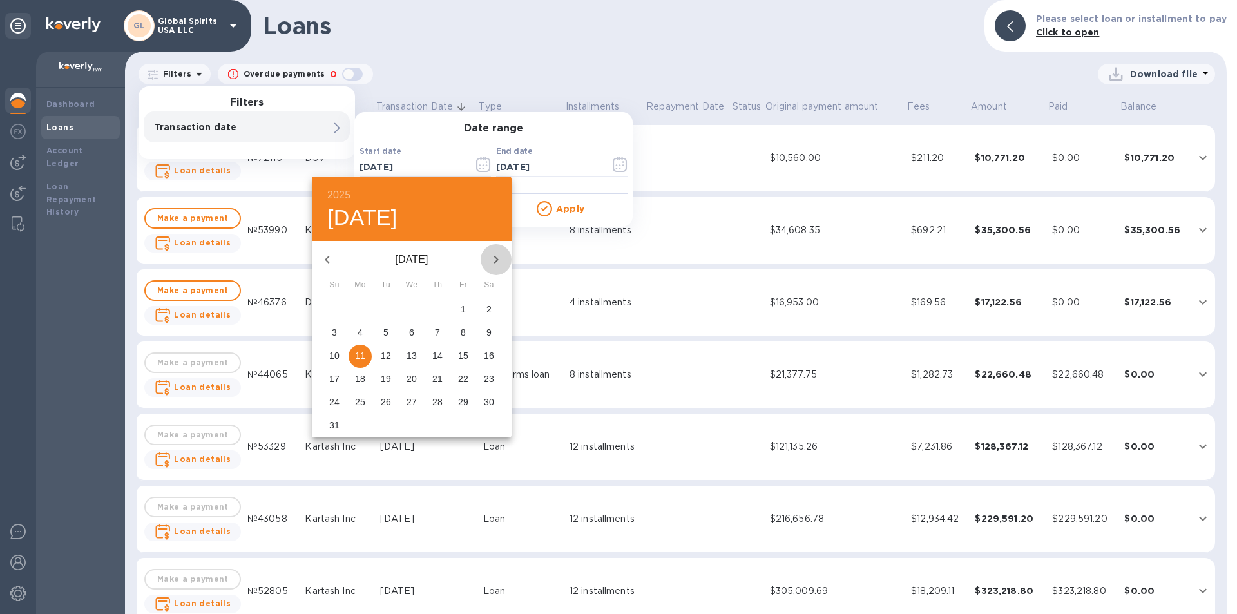
click at [491, 258] on icon "button" at bounding box center [496, 259] width 15 height 15
click at [440, 330] on p "11" at bounding box center [437, 332] width 10 height 13
type input "09/11/2025"
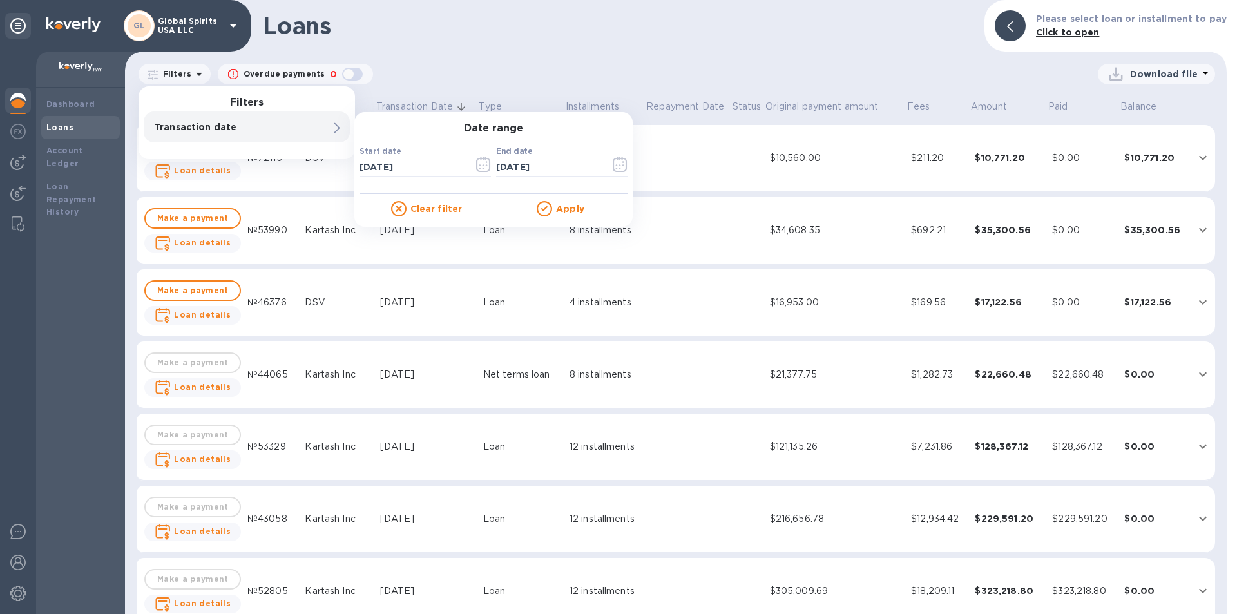
click at [554, 206] on div at bounding box center [546, 208] width 19 height 15
click at [570, 210] on u "Apply" at bounding box center [570, 209] width 28 height 10
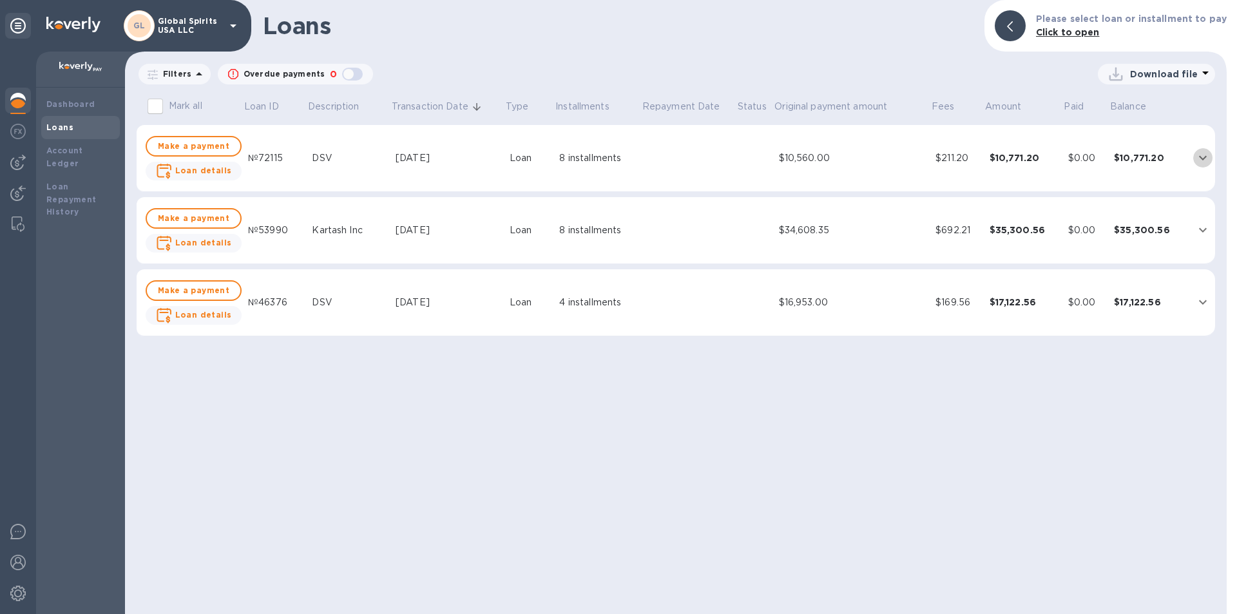
click at [617, 154] on icon "expand row" at bounding box center [1202, 157] width 15 height 15
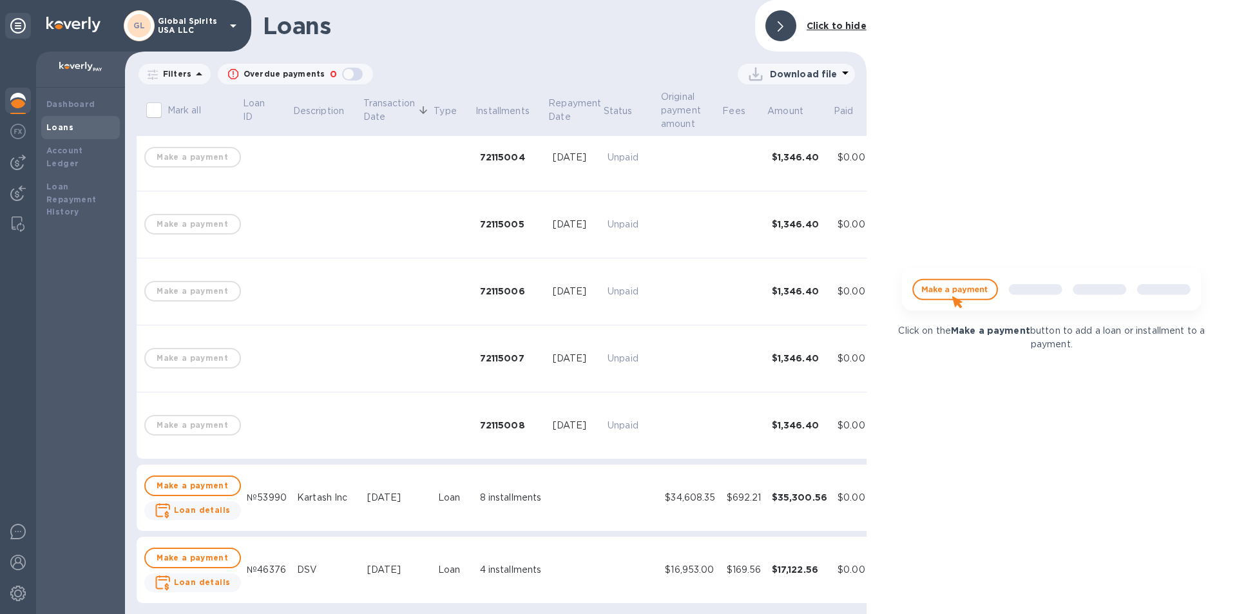
scroll to position [292, 0]
click at [617, 491] on div "$0.00" at bounding box center [852, 498] width 28 height 14
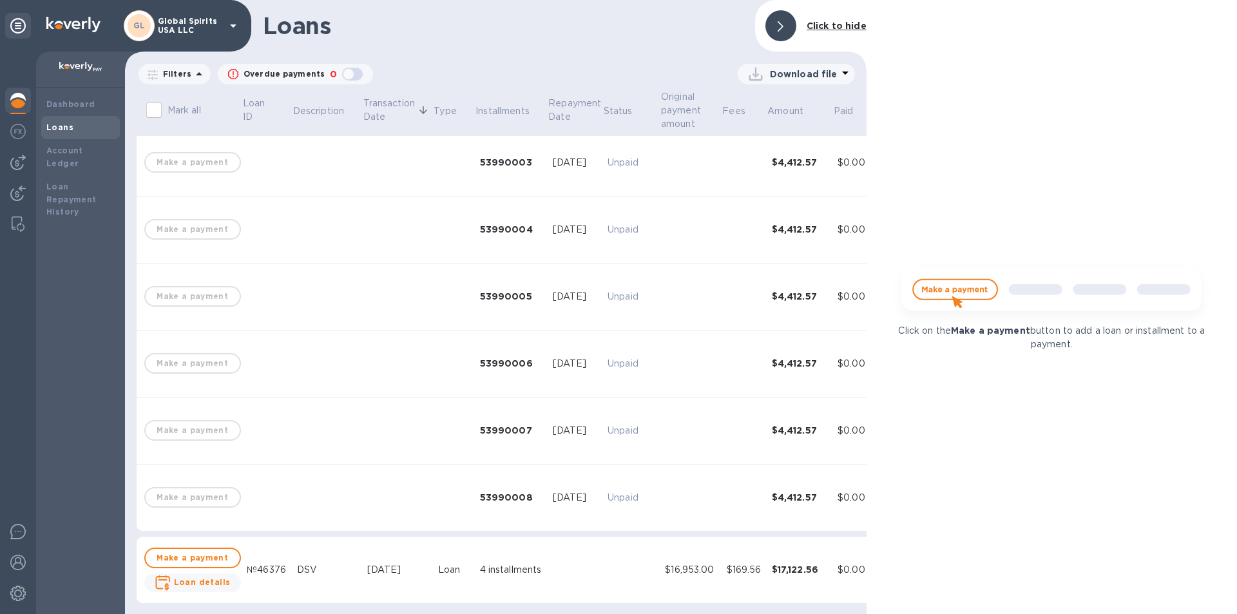
scroll to position [828, 0]
click at [617, 563] on div "$0.00" at bounding box center [852, 570] width 28 height 14
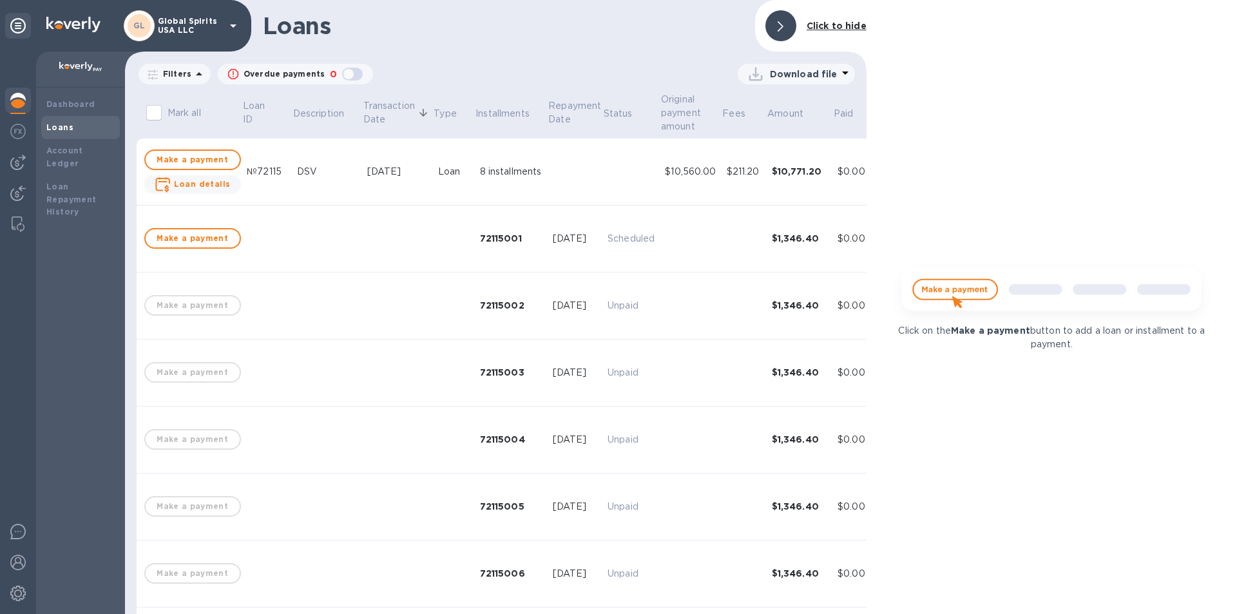
click at [617, 78] on p "Download file" at bounding box center [804, 74] width 68 height 13
click at [617, 137] on li "PDF file" at bounding box center [797, 141] width 88 height 36
